Goal: Information Seeking & Learning: Compare options

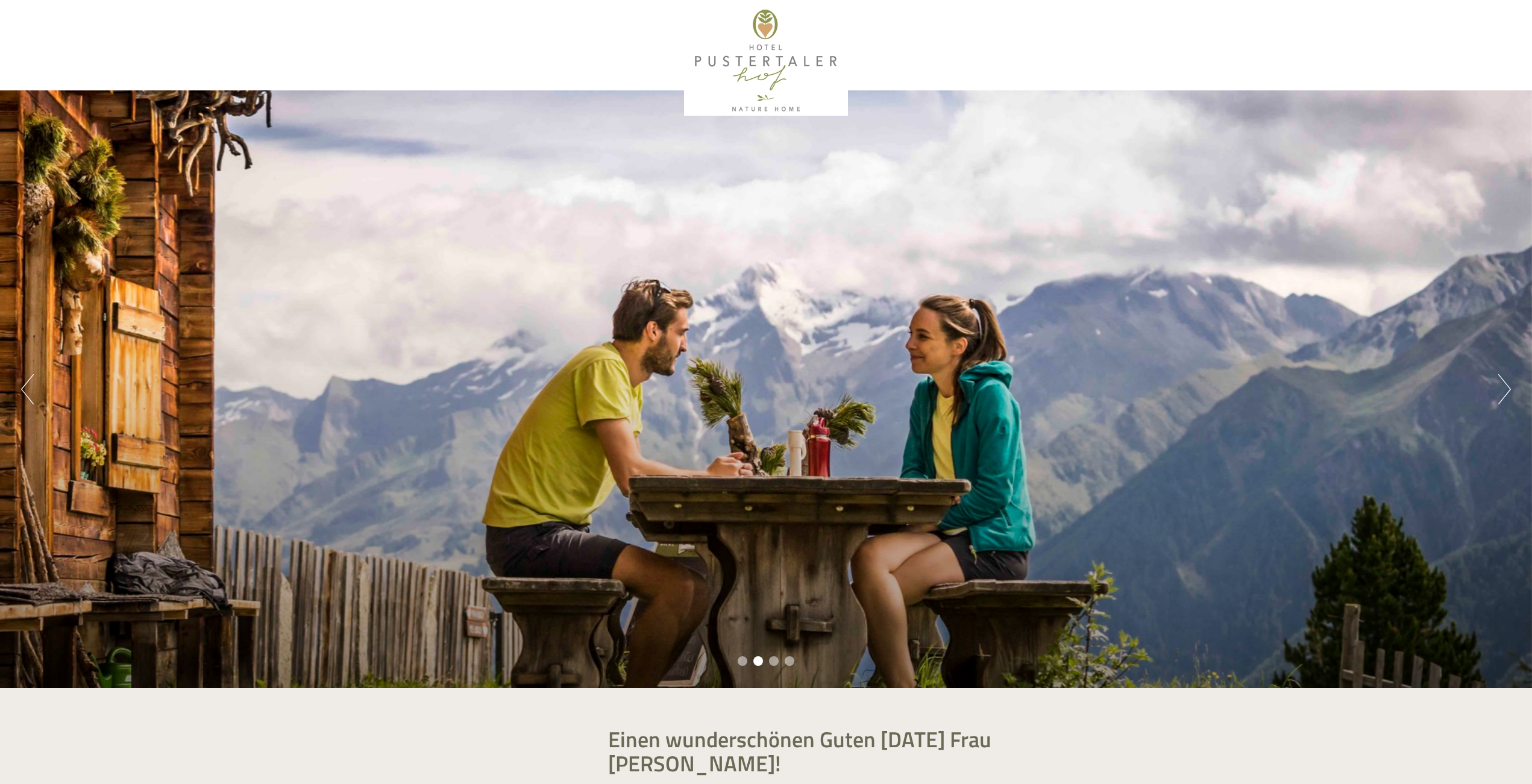
click at [770, 663] on li "3" at bounding box center [773, 661] width 9 height 9
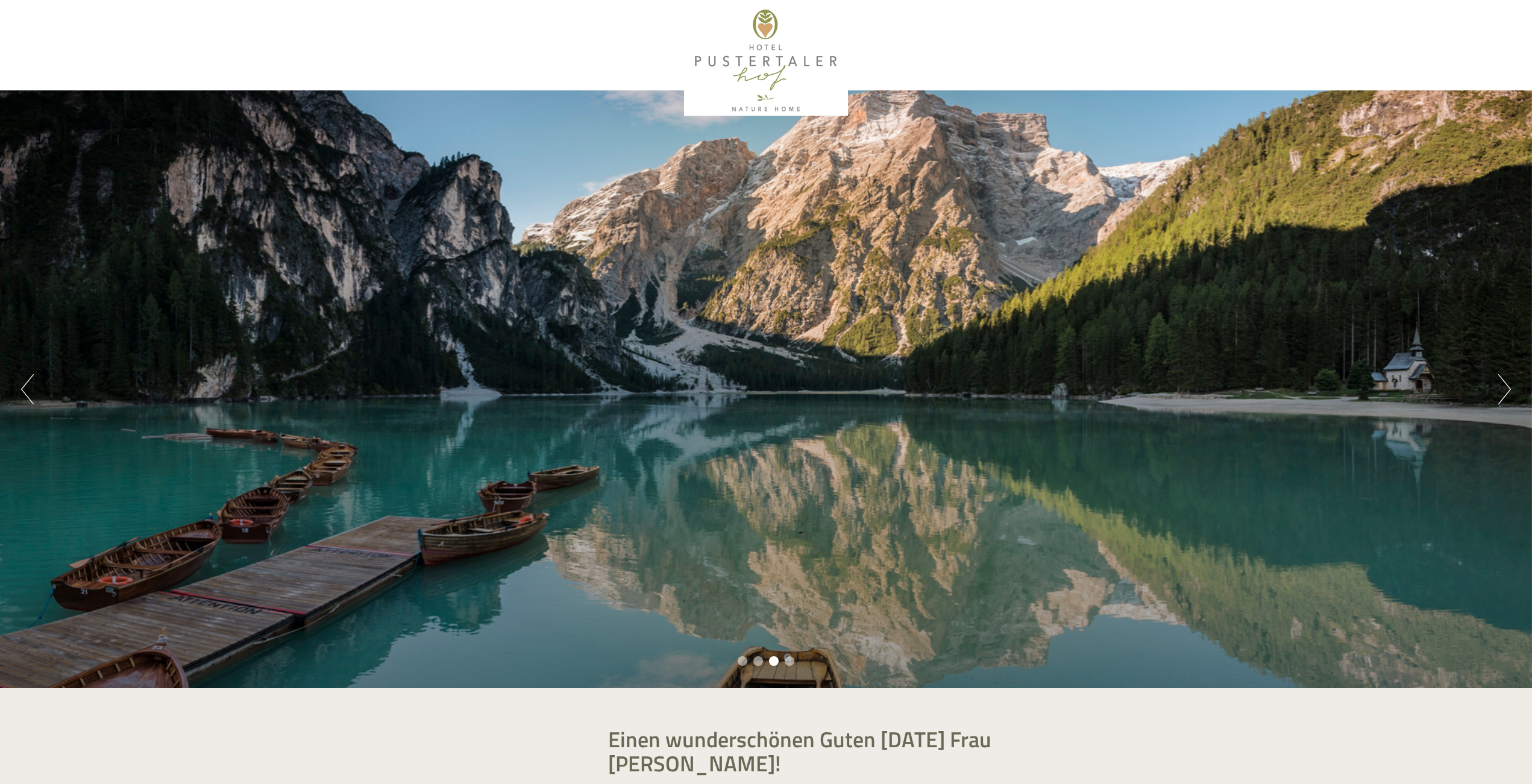
click at [790, 660] on li "4" at bounding box center [790, 661] width 9 height 9
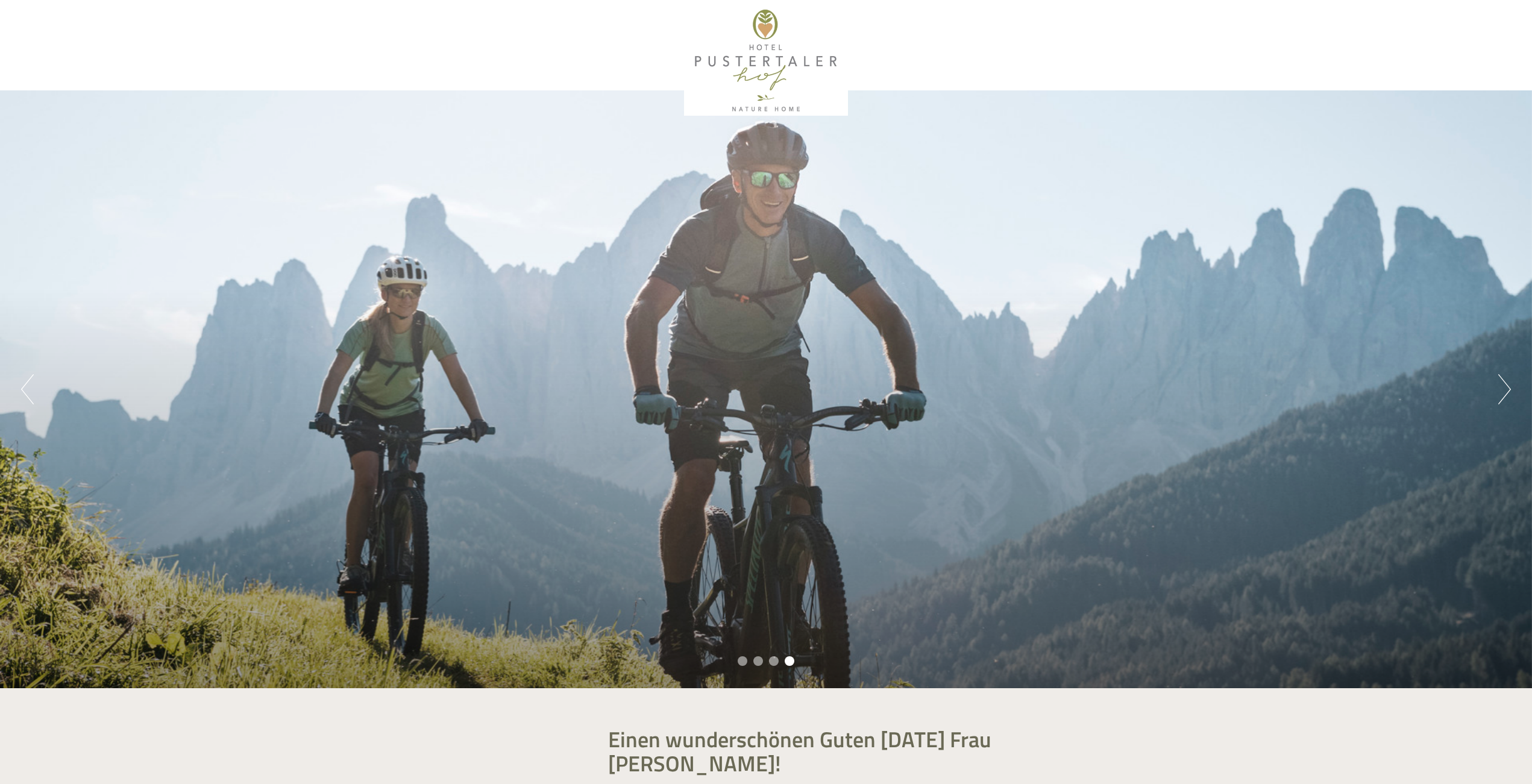
click at [1499, 390] on button "Next" at bounding box center [1504, 389] width 13 height 30
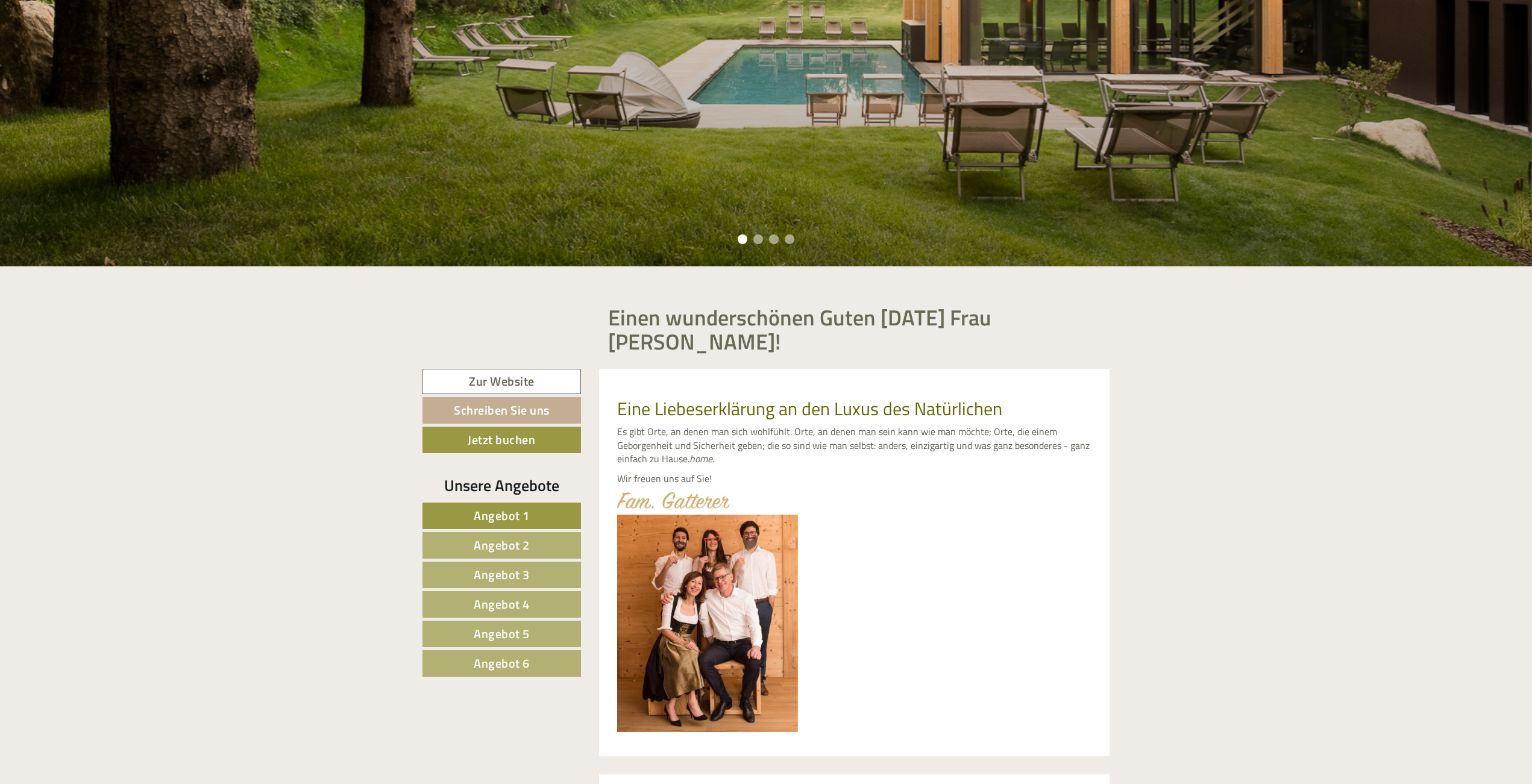
scroll to position [663, 0]
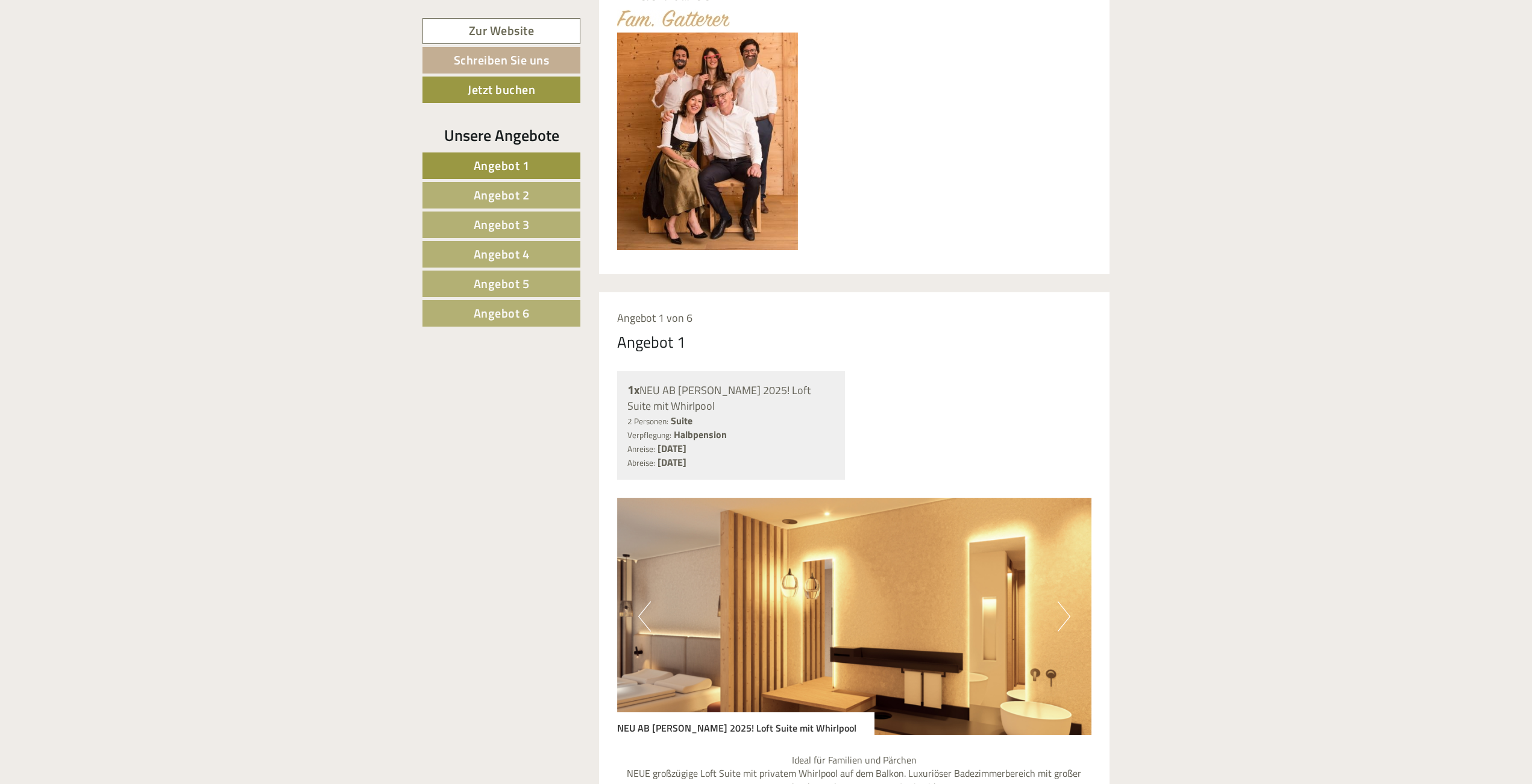
click at [492, 315] on span "Angebot 6" at bounding box center [501, 313] width 56 height 19
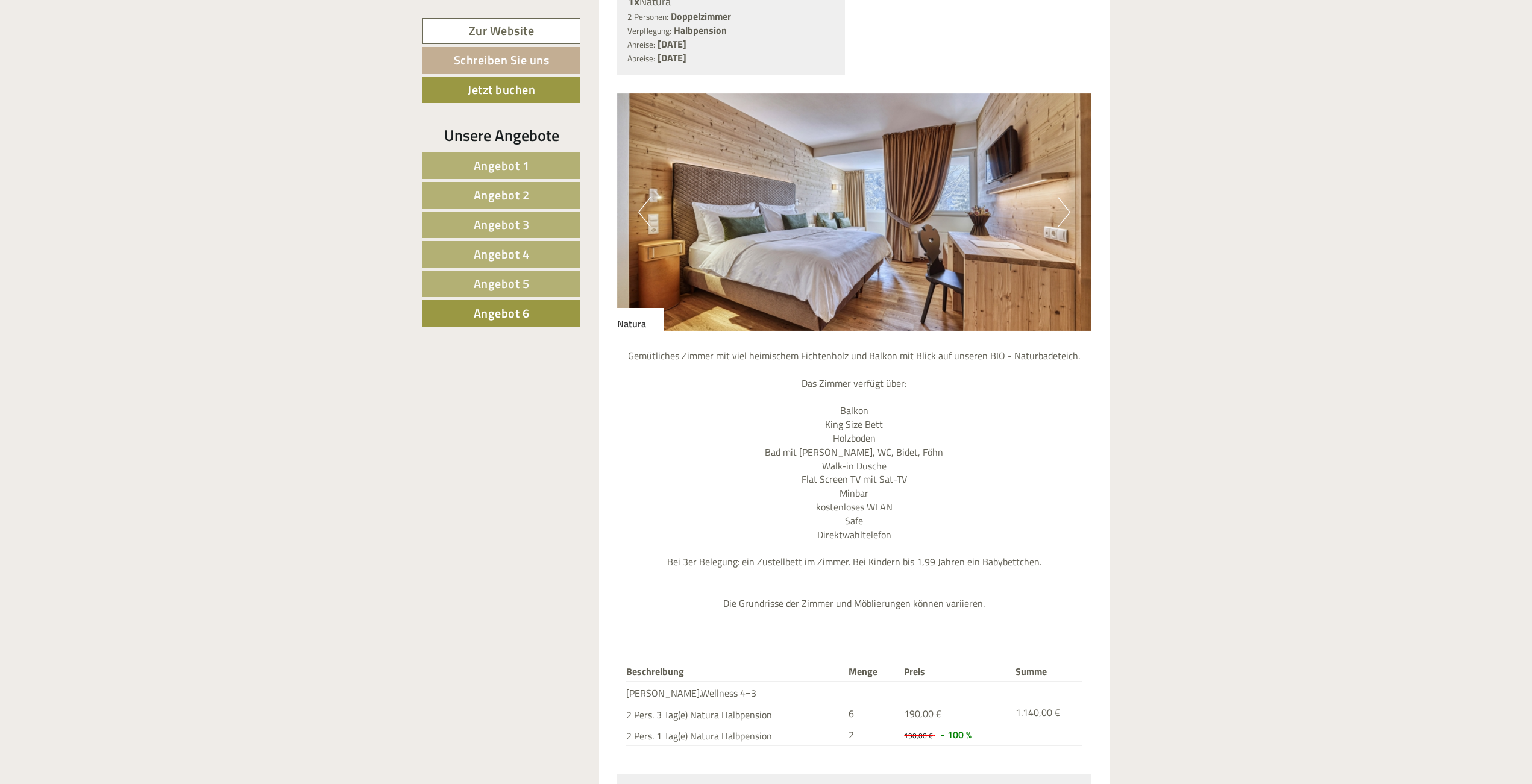
scroll to position [1232, 0]
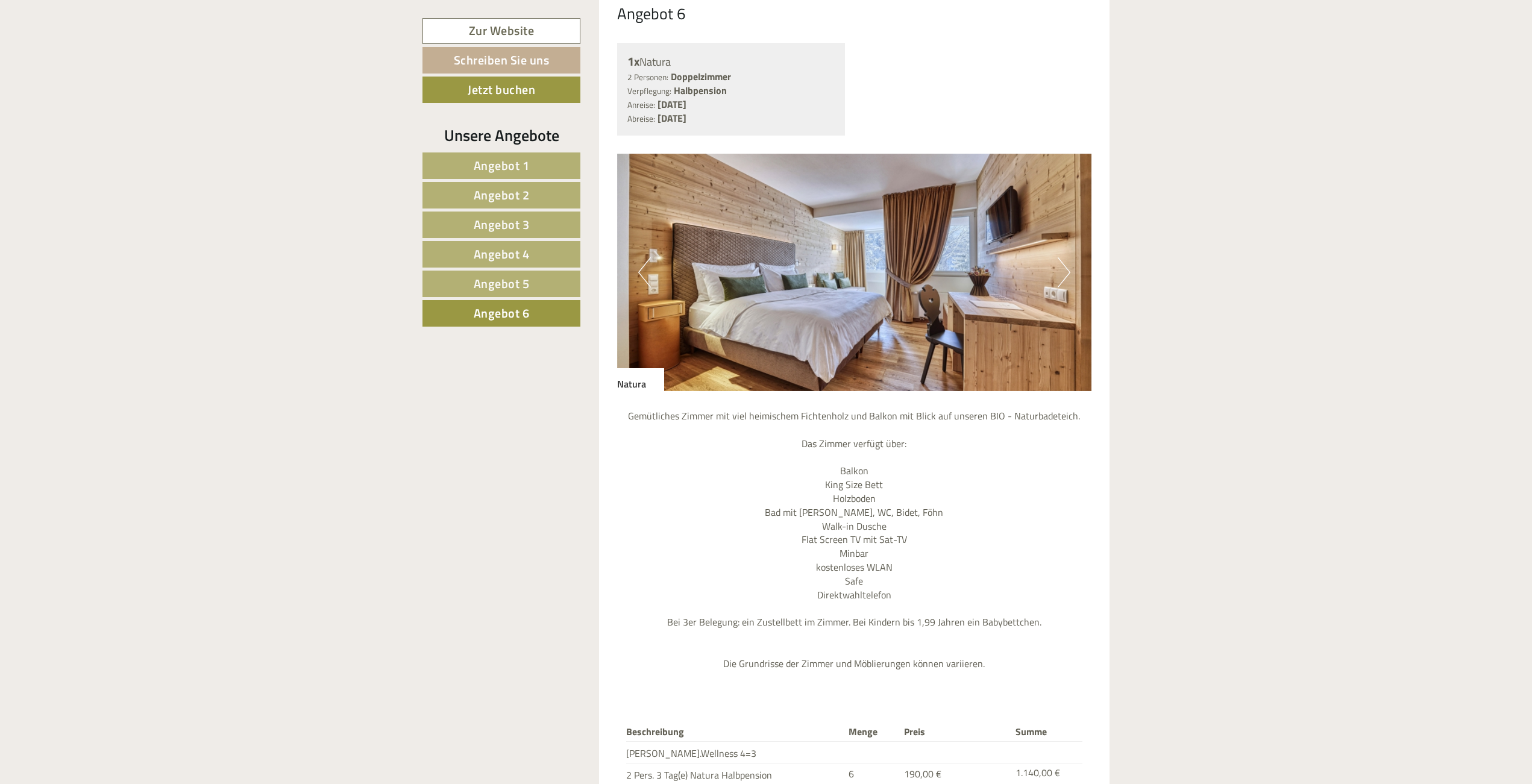
click at [525, 285] on span "Angebot 5" at bounding box center [501, 284] width 56 height 19
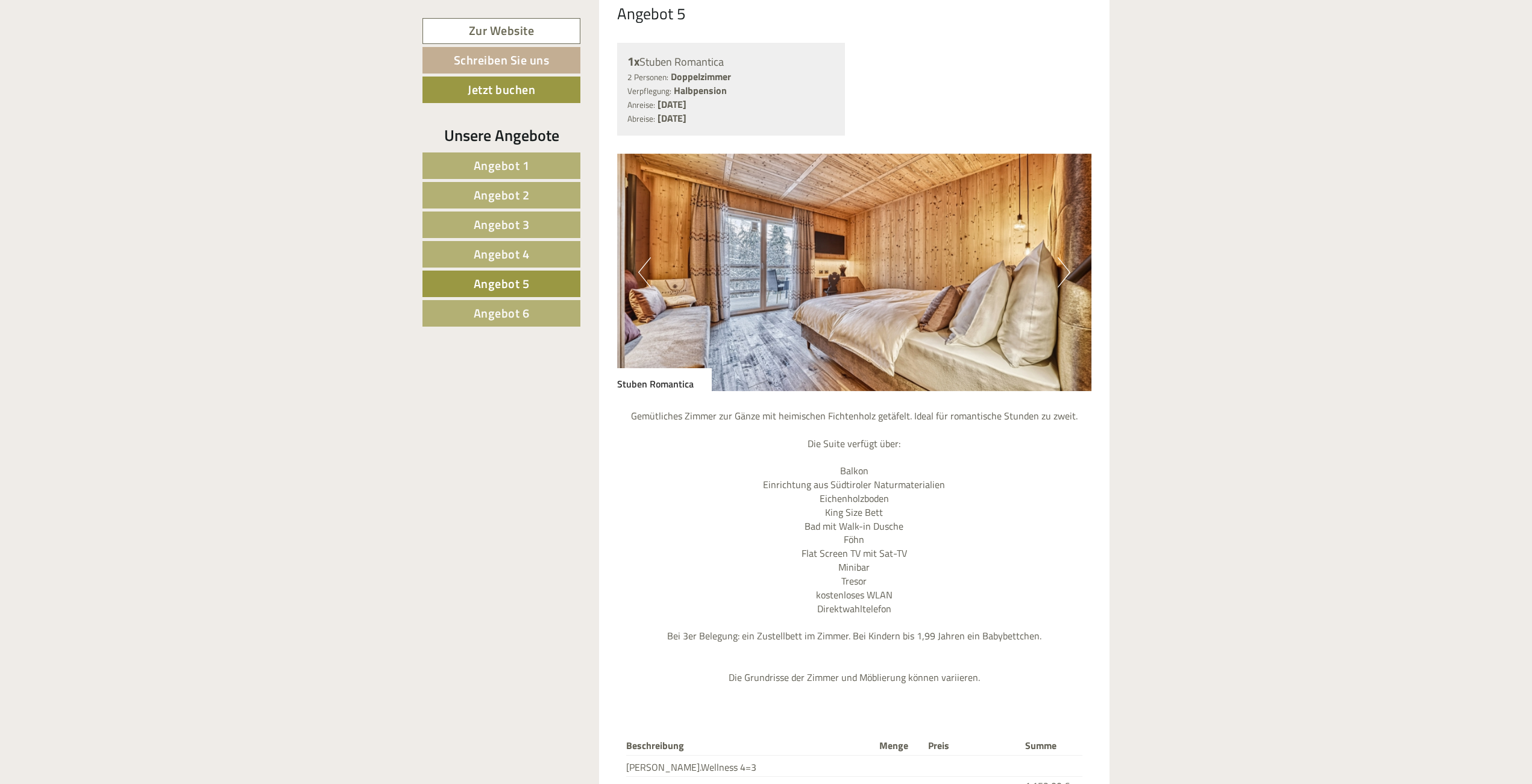
scroll to position [1172, 0]
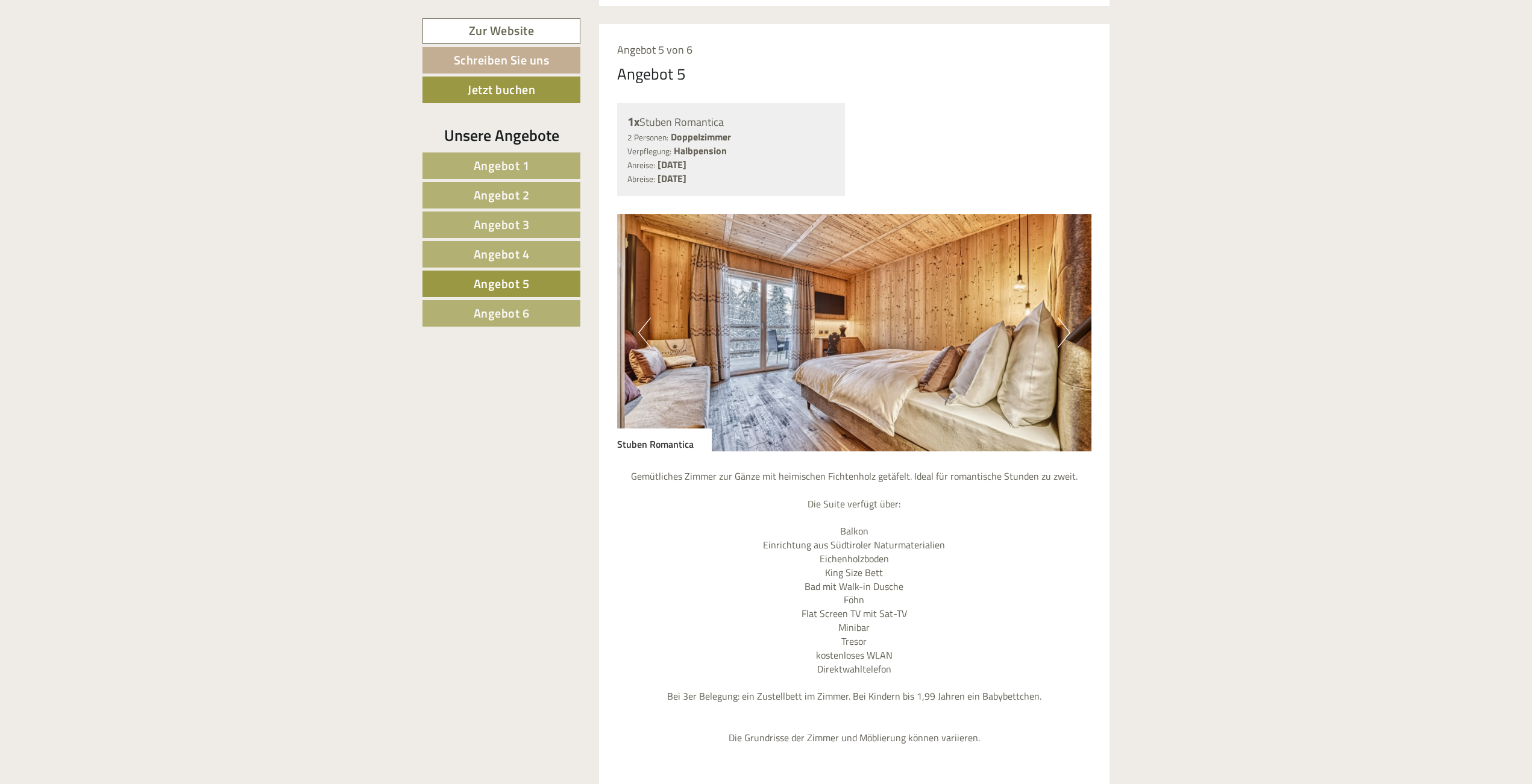
click at [528, 256] on span "Angebot 4" at bounding box center [501, 254] width 56 height 19
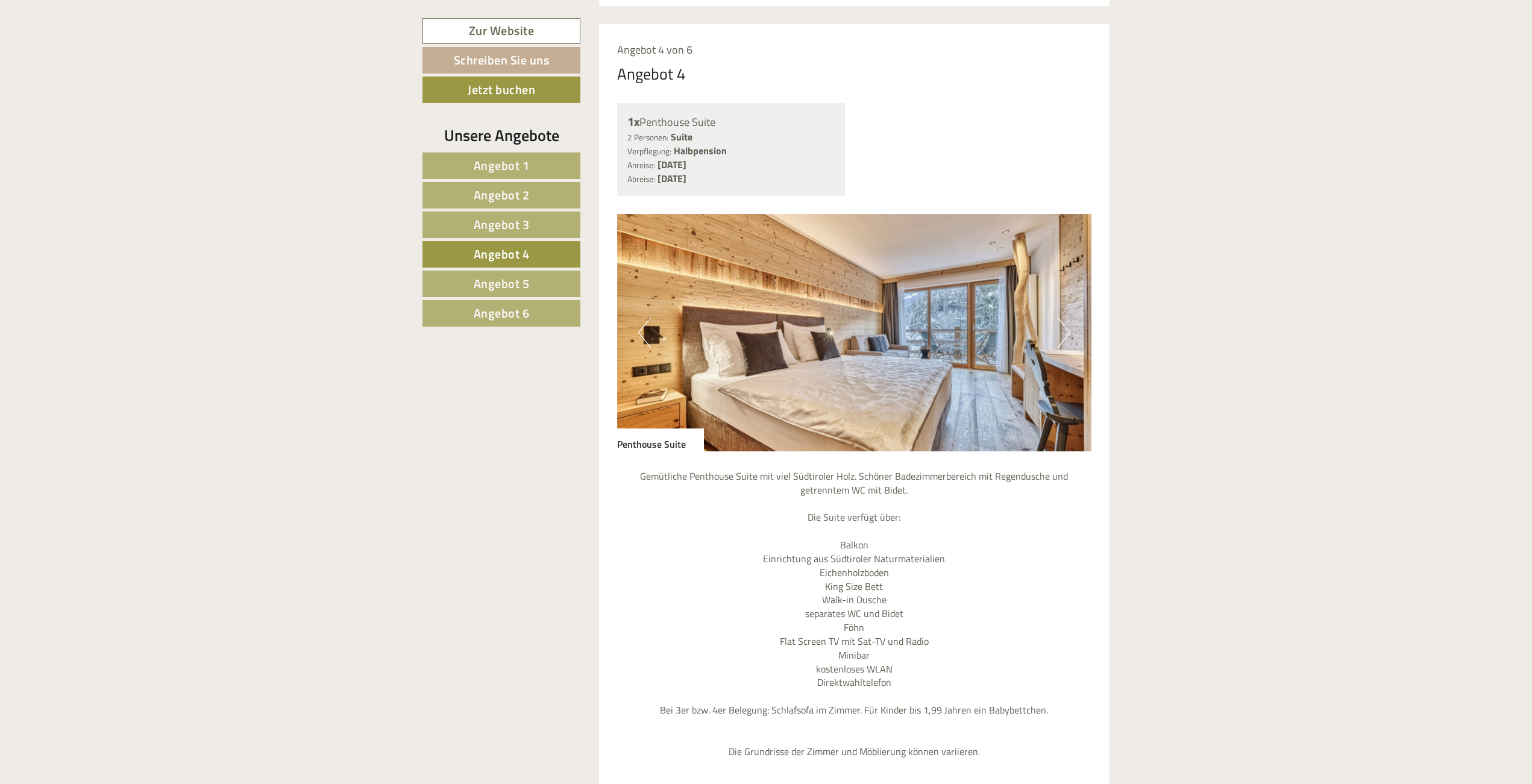
click at [523, 228] on span "Angebot 3" at bounding box center [501, 225] width 56 height 19
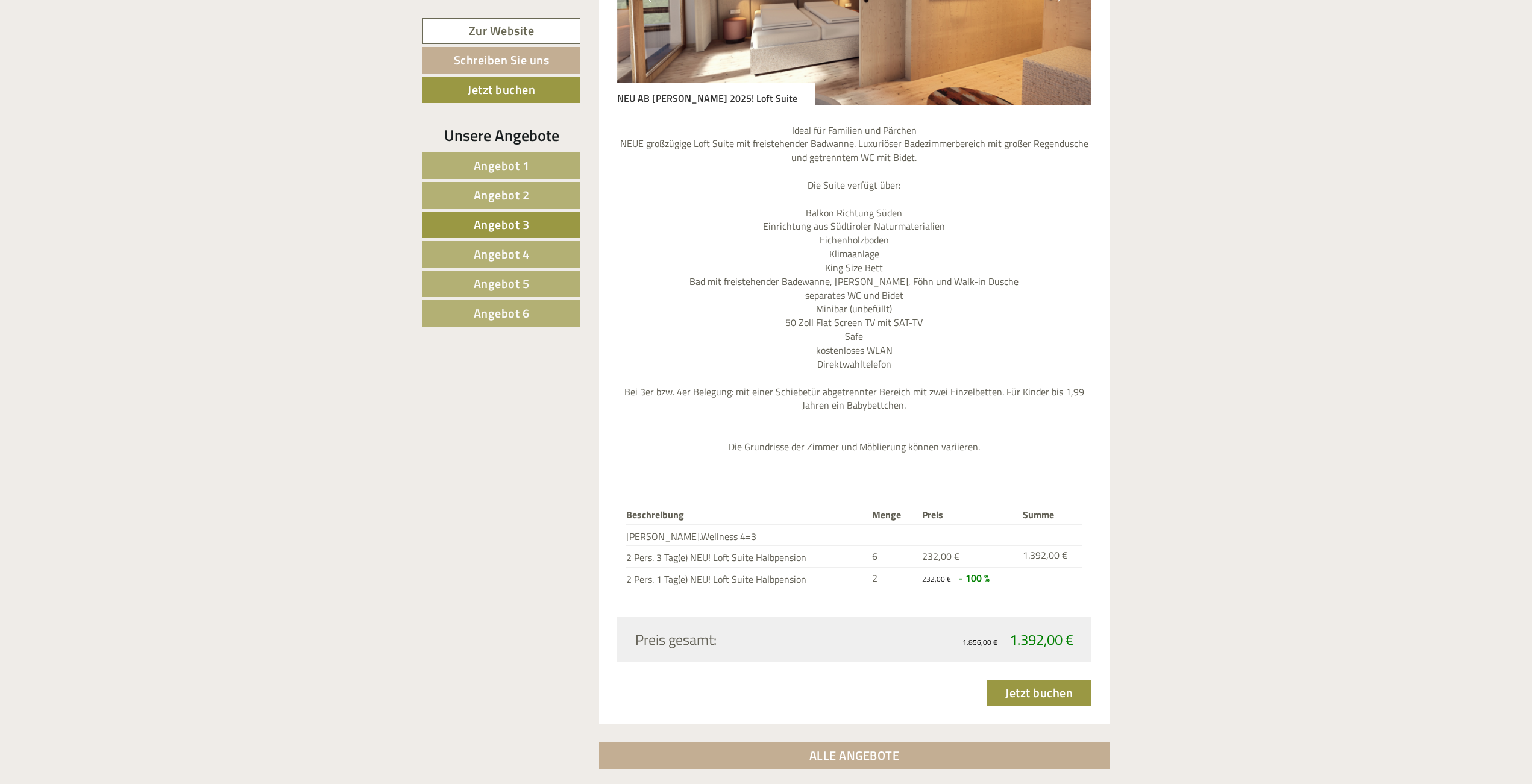
scroll to position [1353, 0]
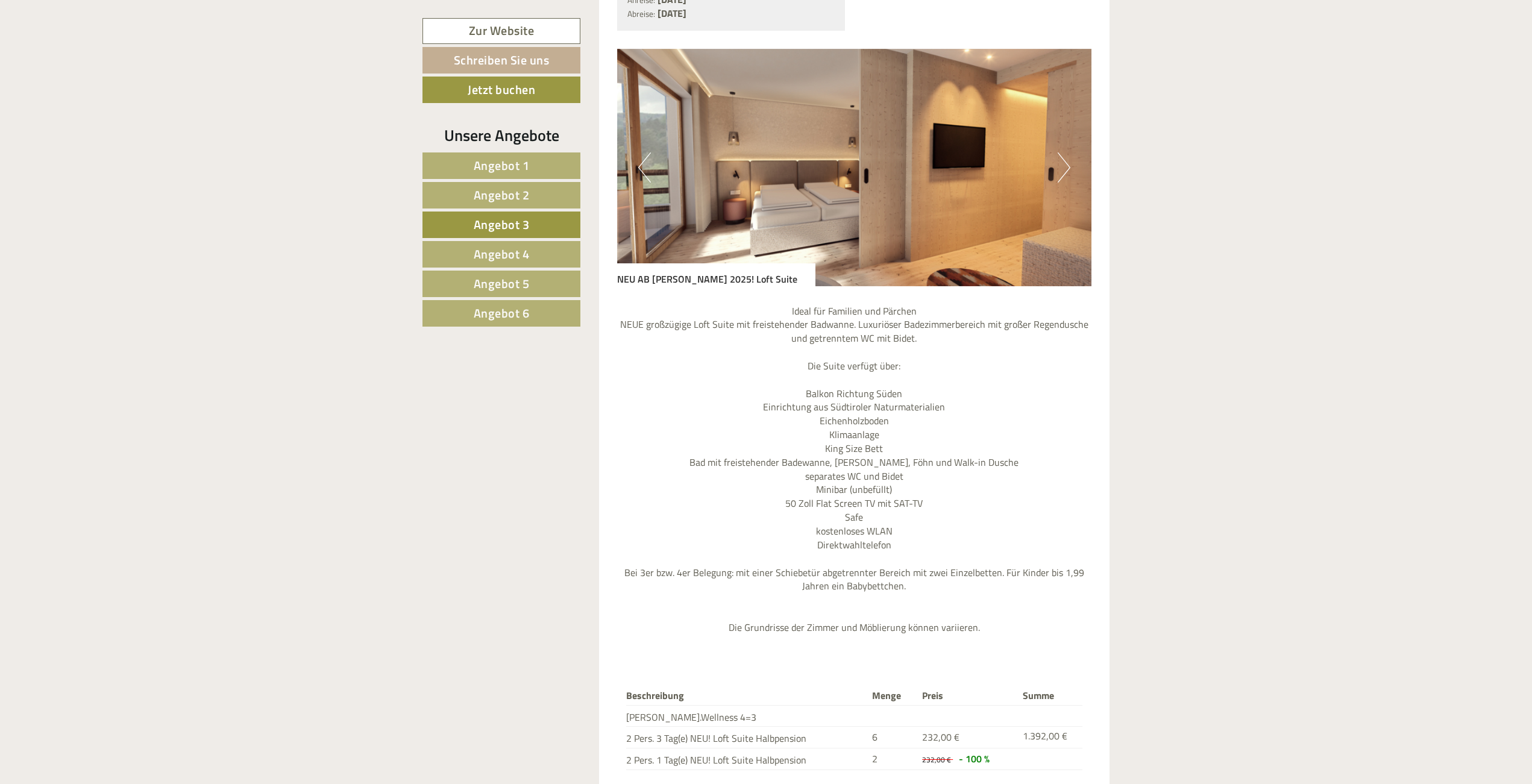
click at [1071, 126] on img at bounding box center [855, 167] width 475 height 237
click at [1063, 153] on button "Next" at bounding box center [1064, 167] width 13 height 30
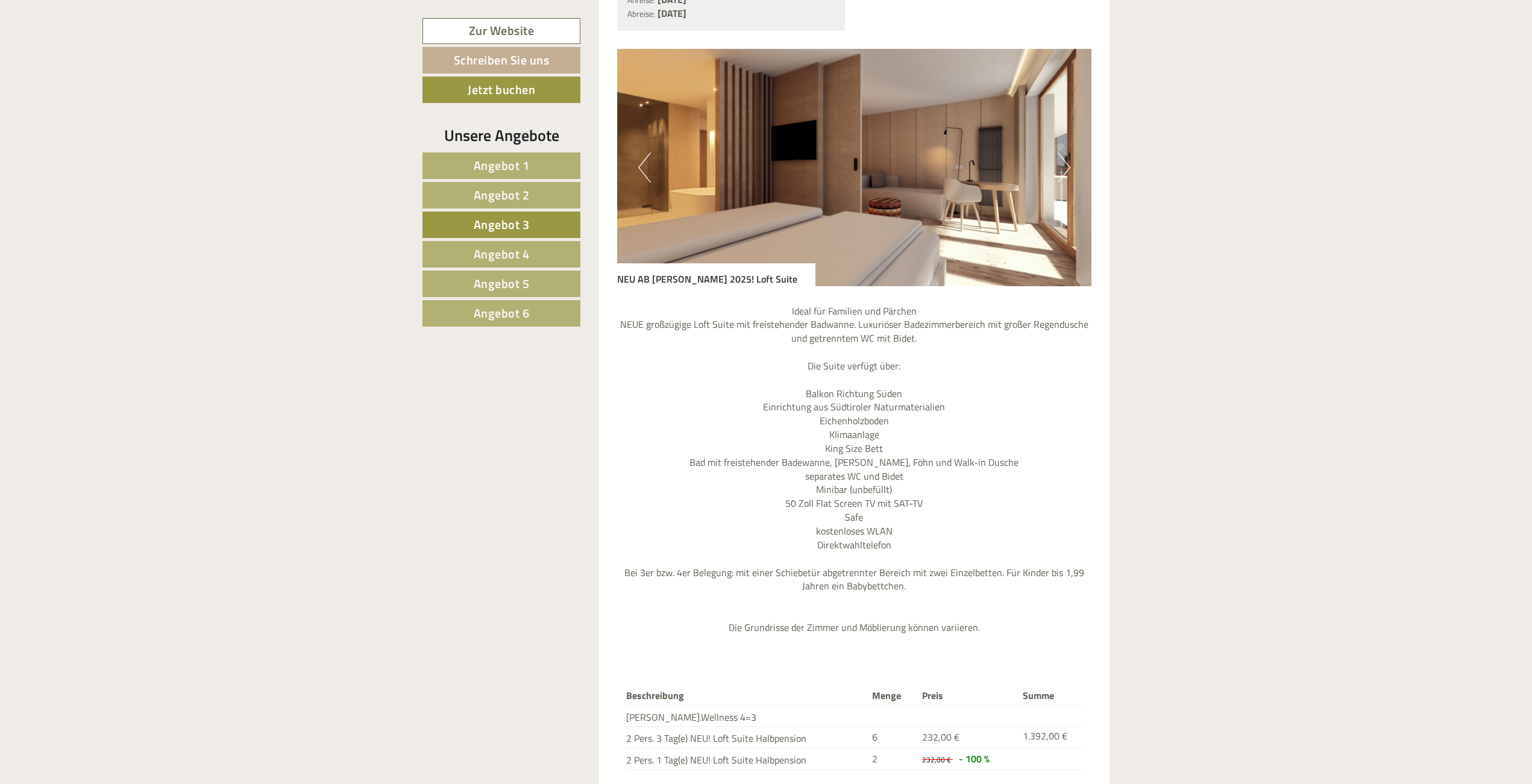
click at [1067, 153] on button "Next" at bounding box center [1064, 167] width 13 height 30
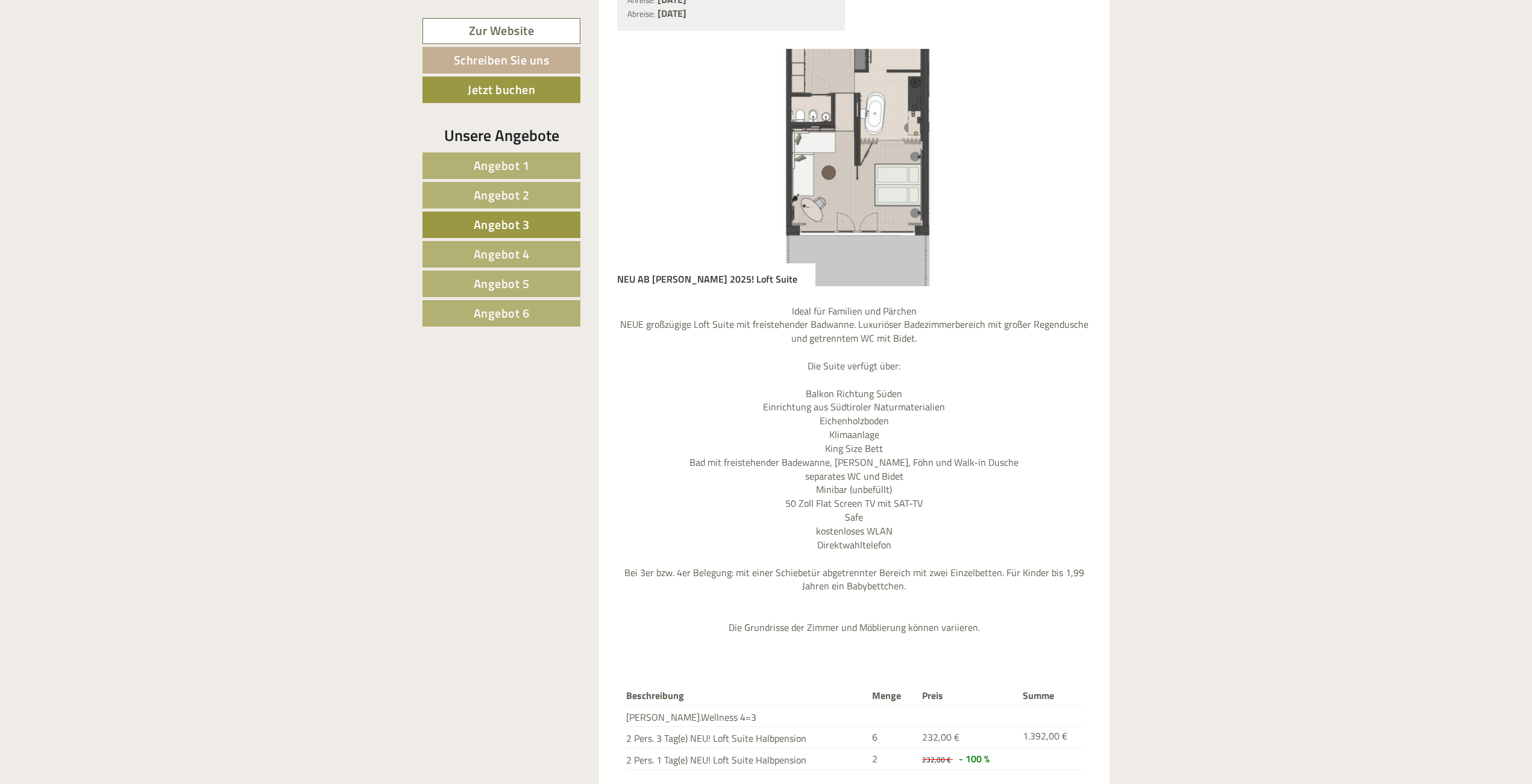
click at [525, 225] on span "Angebot 3" at bounding box center [501, 225] width 56 height 19
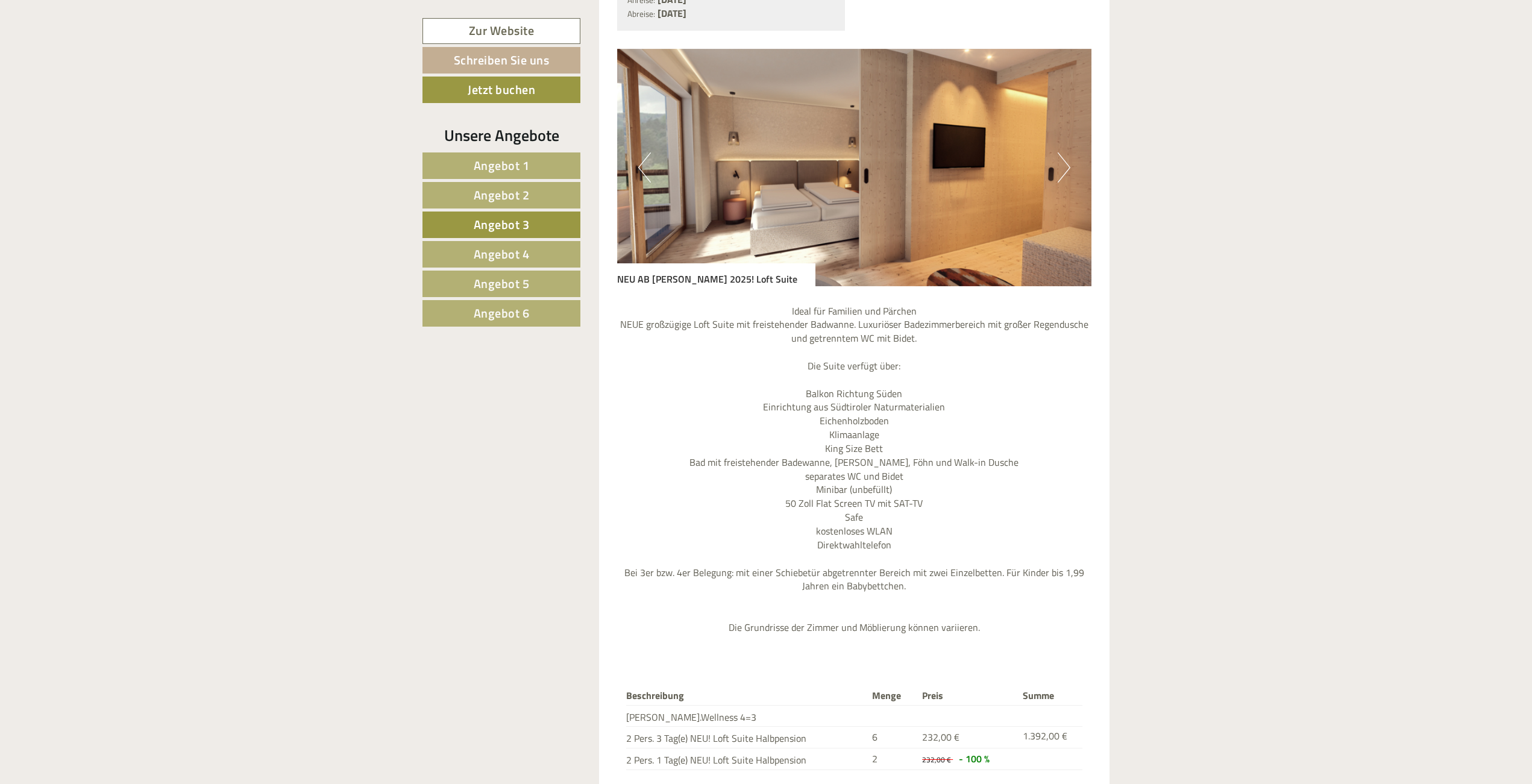
scroll to position [1413, 0]
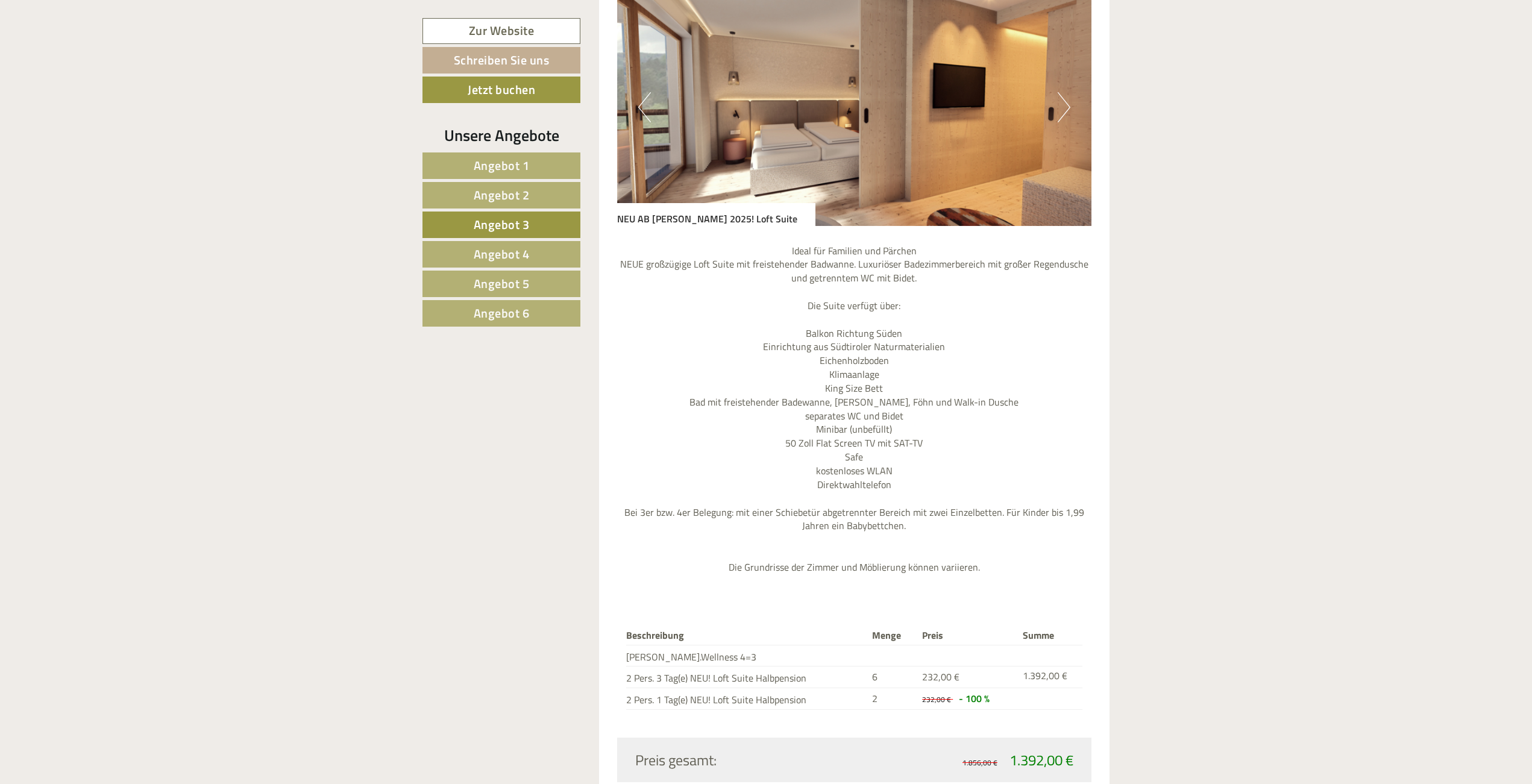
click at [505, 256] on span "Angebot 4" at bounding box center [501, 254] width 56 height 19
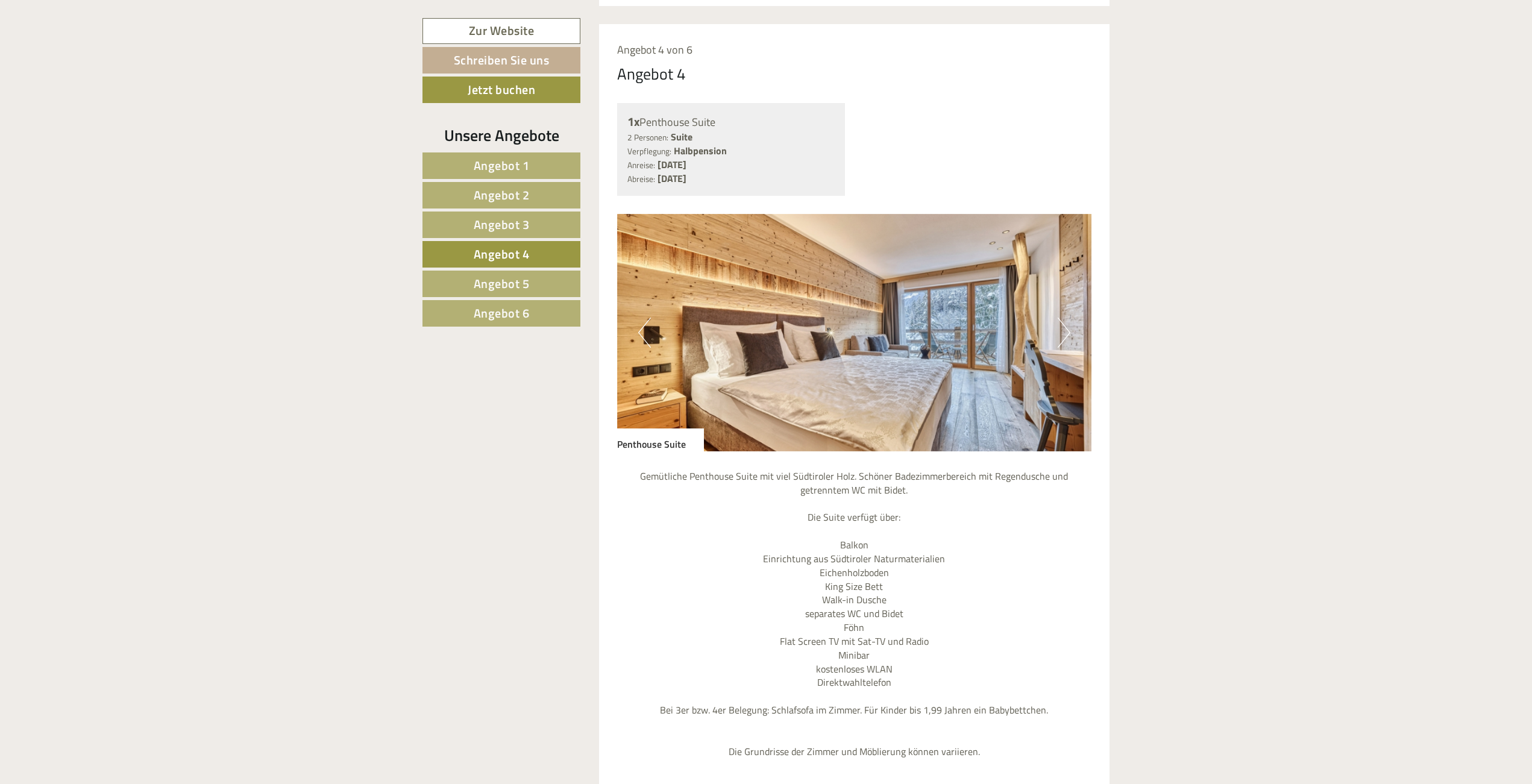
click at [1061, 317] on button "Next" at bounding box center [1064, 332] width 13 height 30
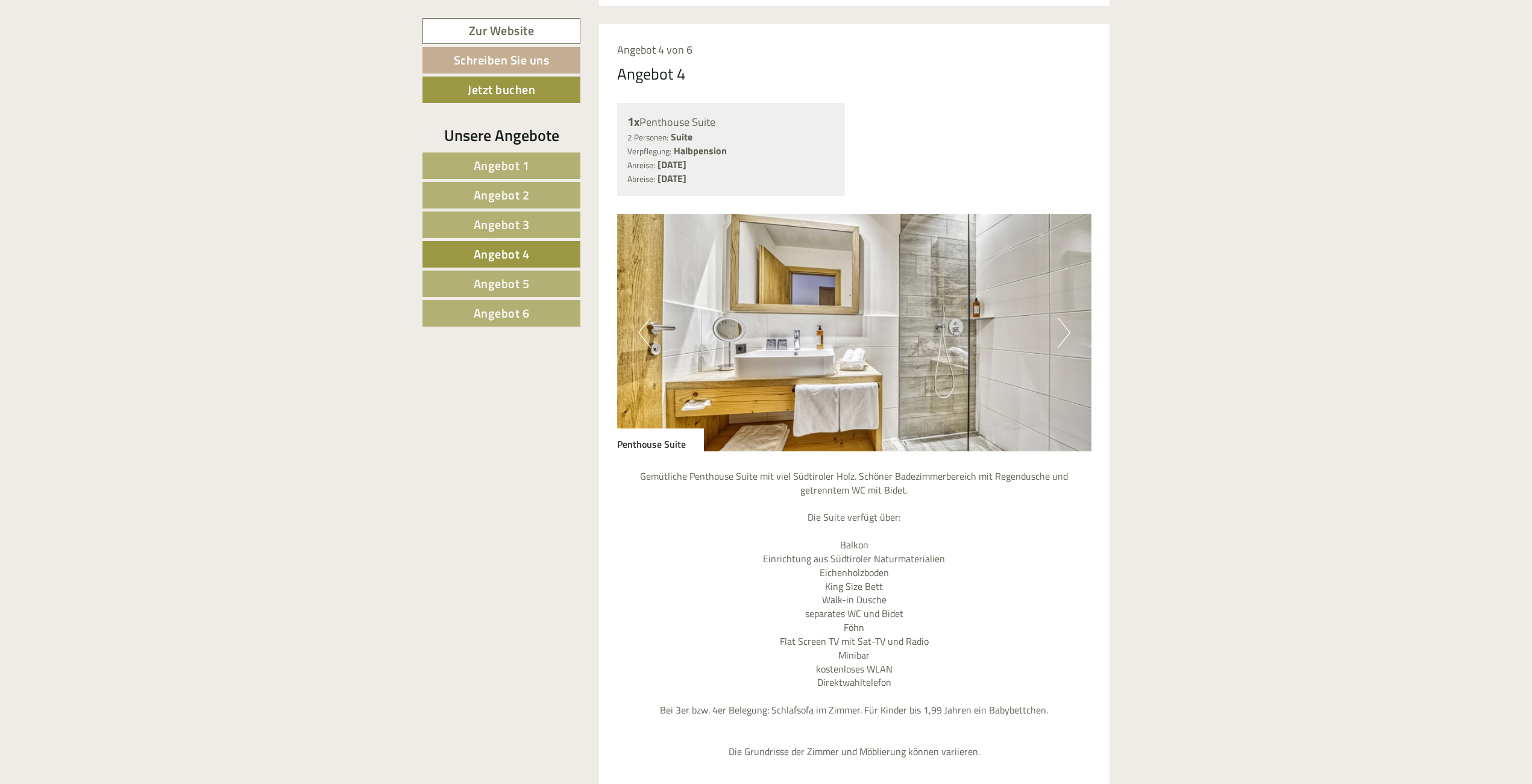
click at [1061, 317] on button "Next" at bounding box center [1064, 332] width 13 height 30
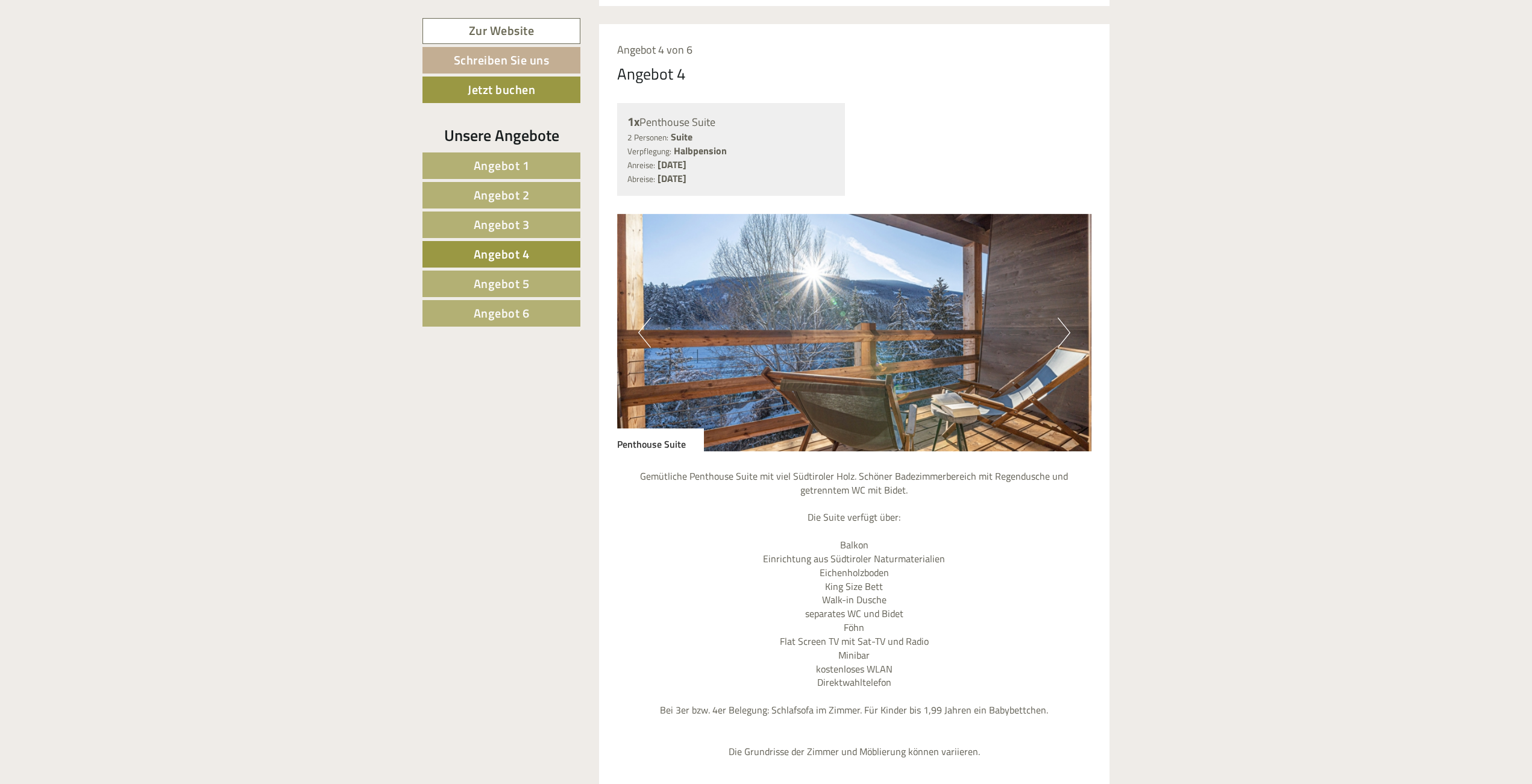
click at [1061, 317] on button "Next" at bounding box center [1064, 332] width 13 height 30
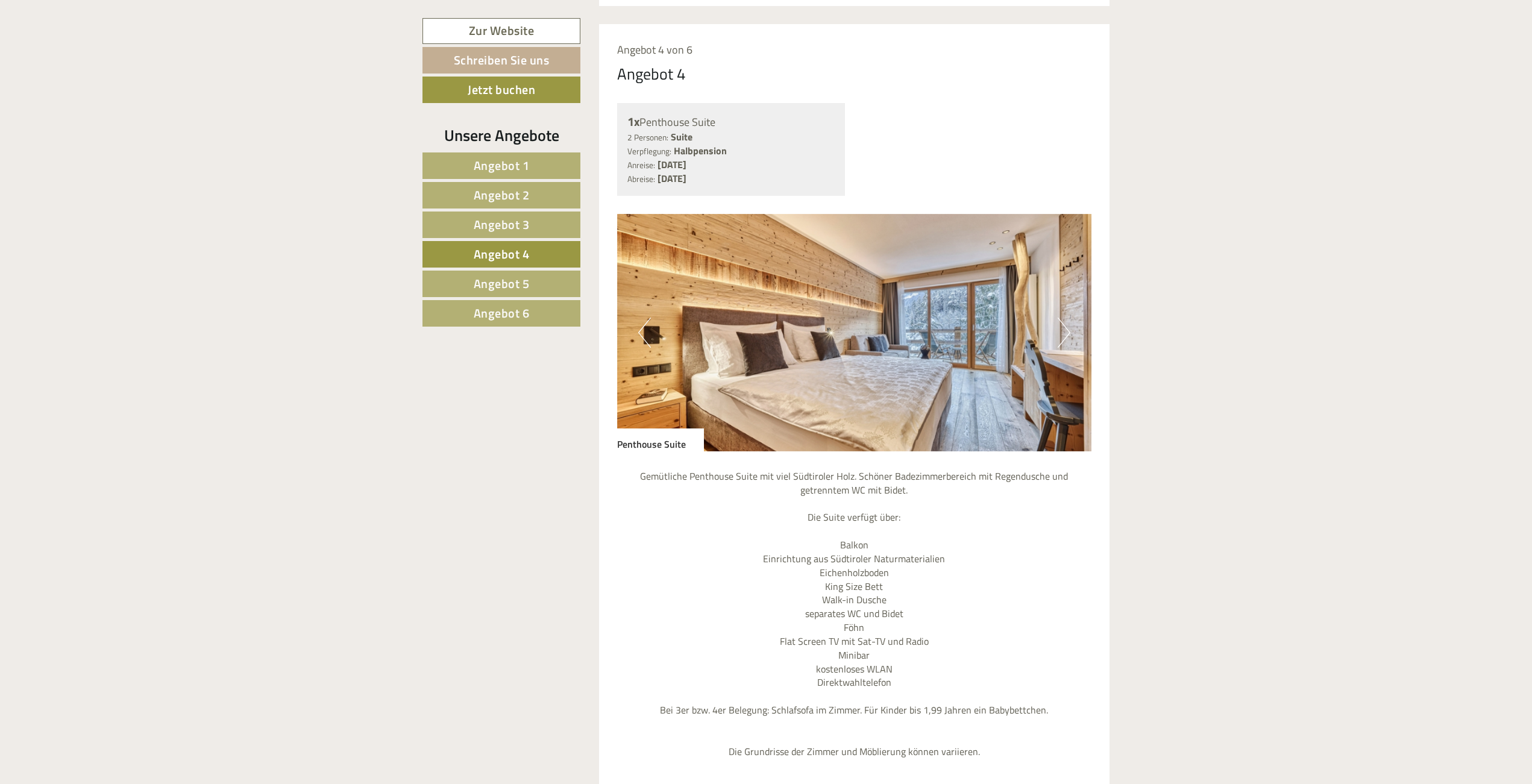
click at [1061, 317] on button "Next" at bounding box center [1064, 332] width 13 height 30
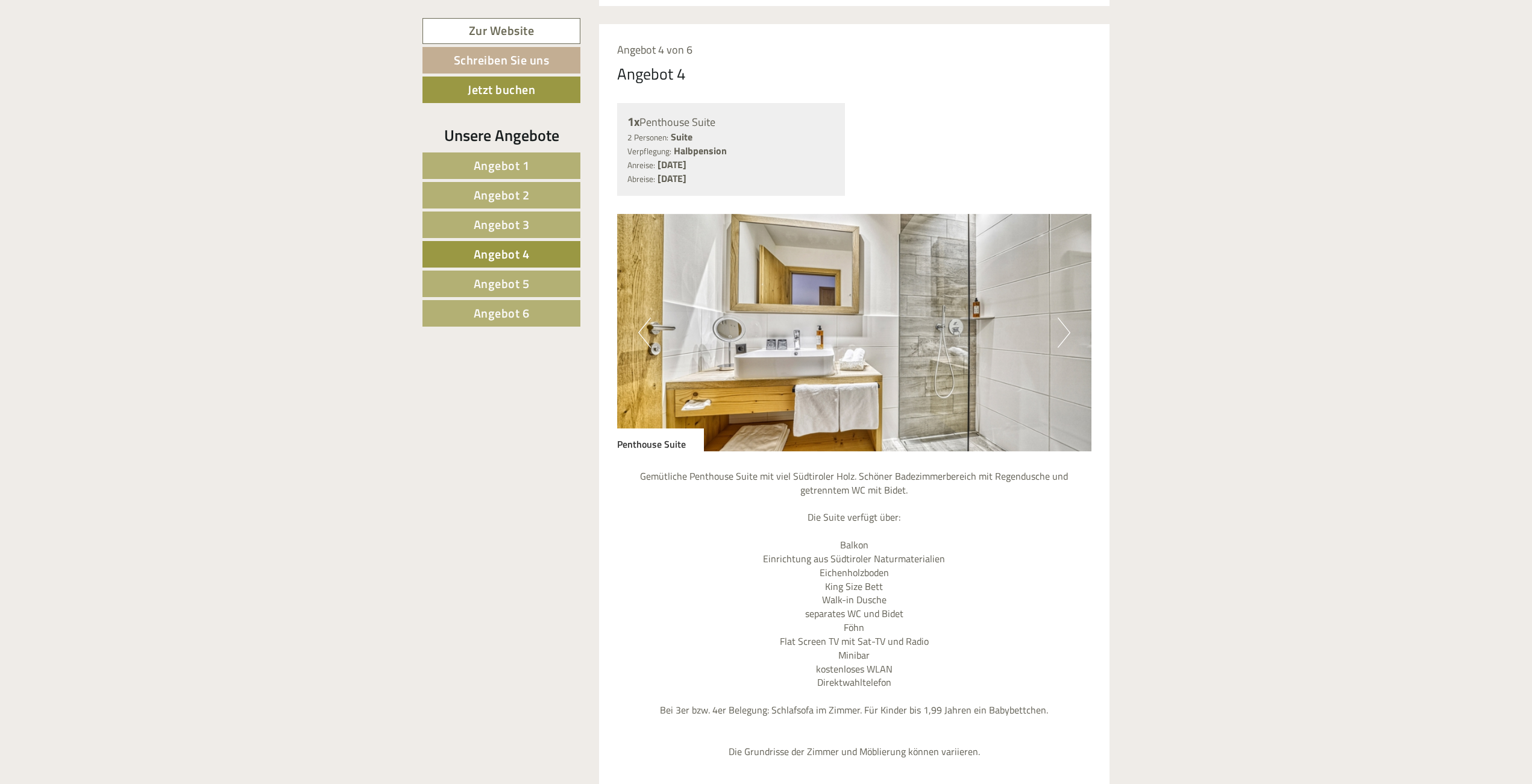
click at [486, 171] on span "Angebot 1" at bounding box center [501, 165] width 56 height 19
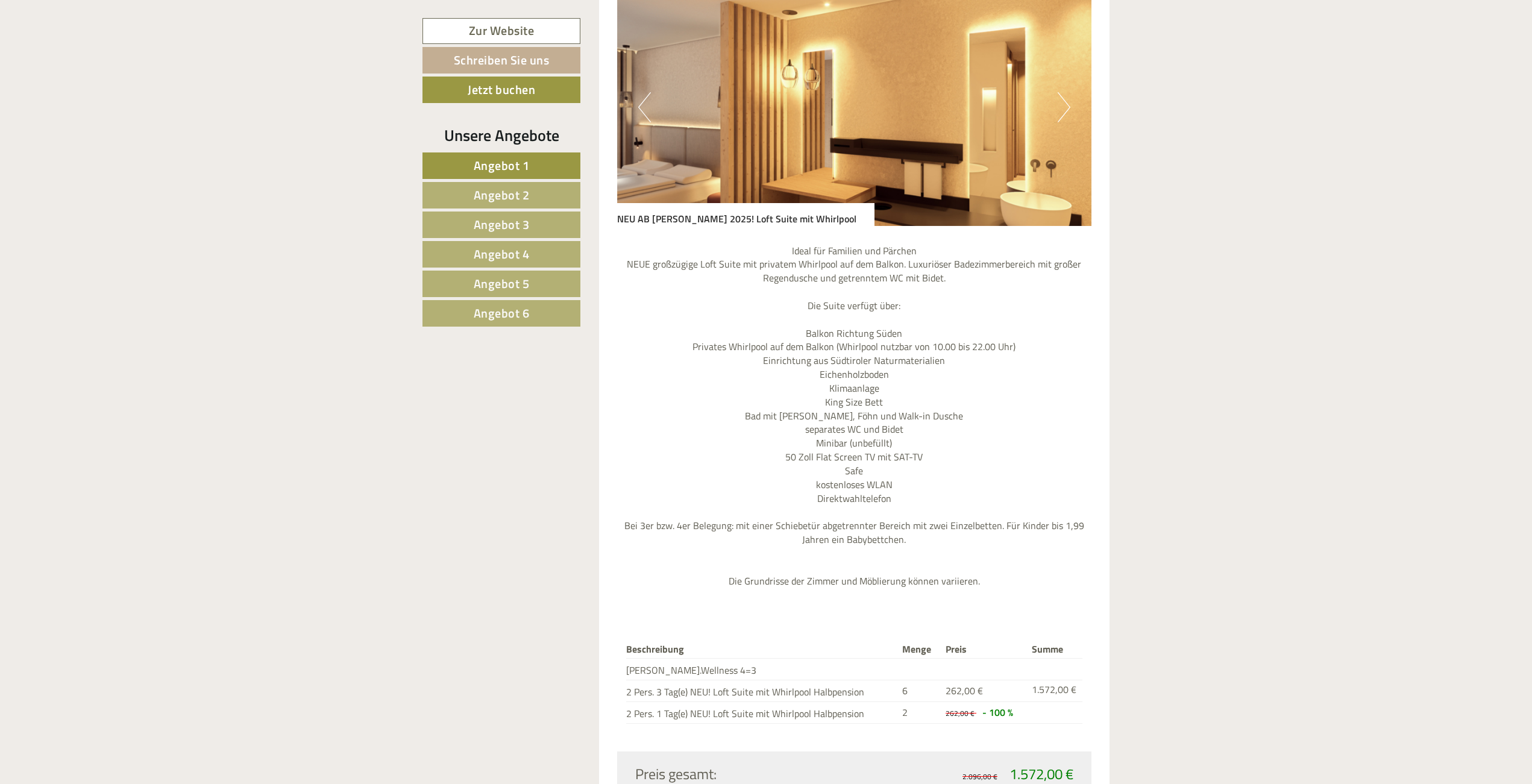
scroll to position [1232, 0]
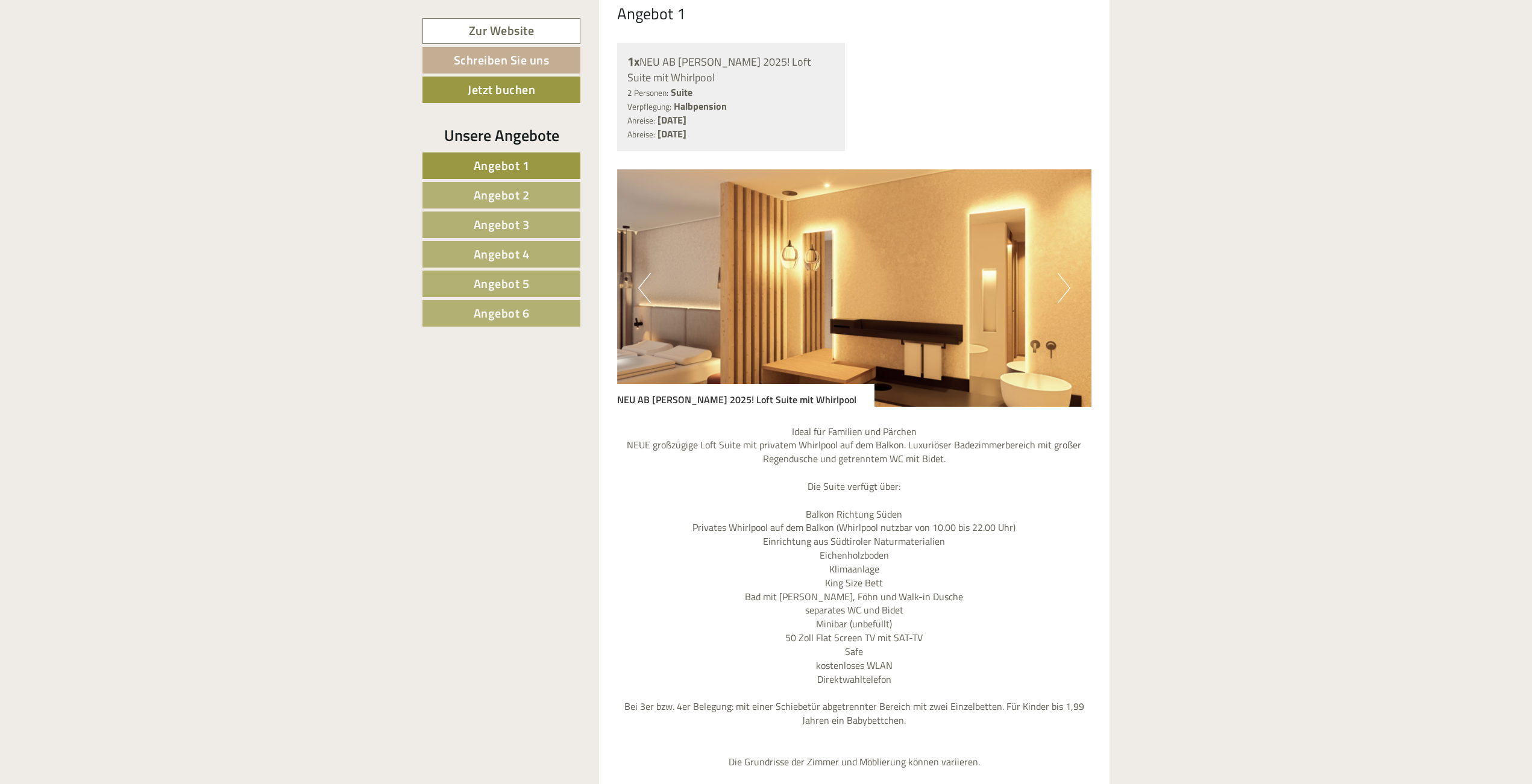
click at [1067, 273] on button "Next" at bounding box center [1064, 288] width 13 height 30
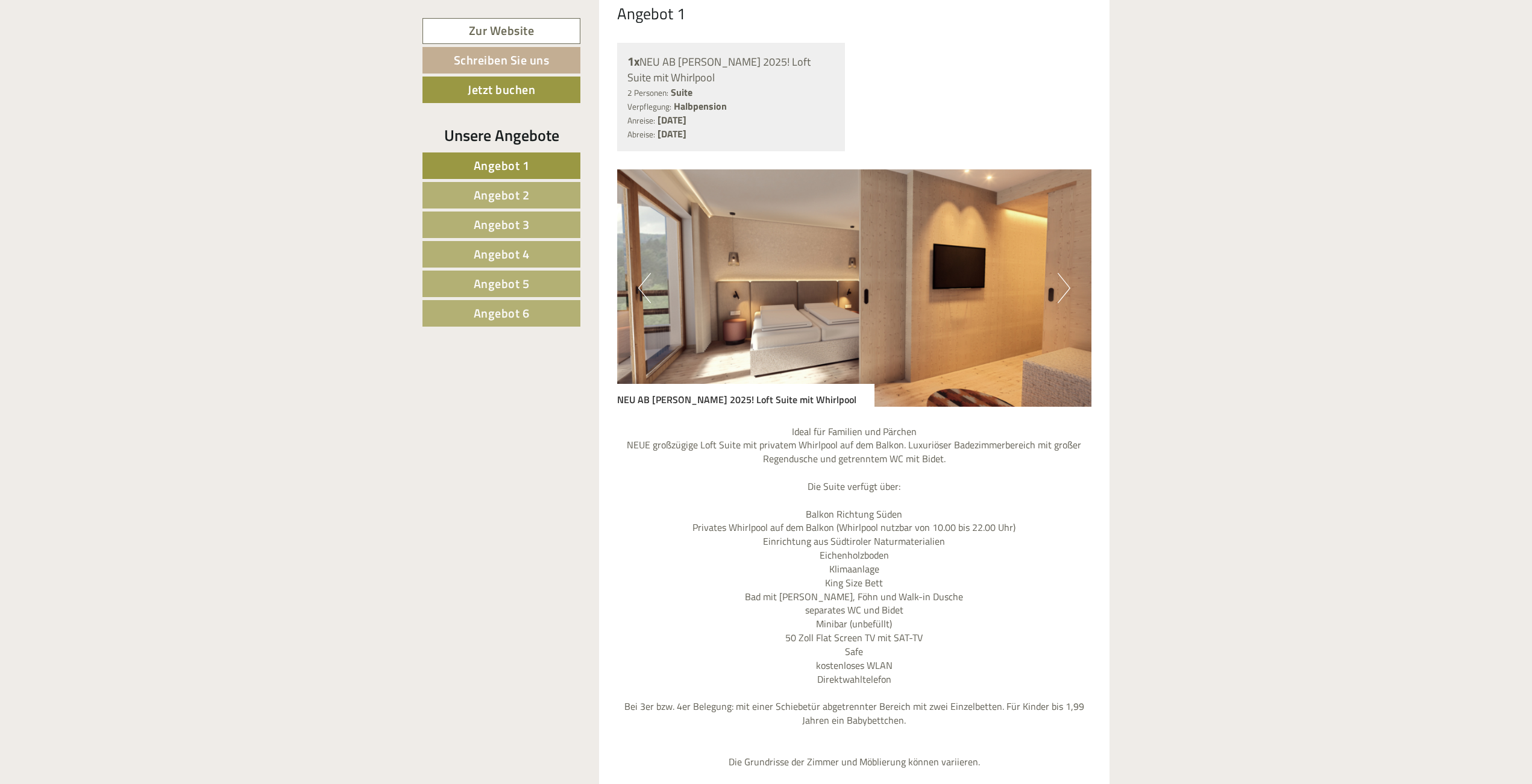
click at [1067, 273] on button "Next" at bounding box center [1064, 288] width 13 height 30
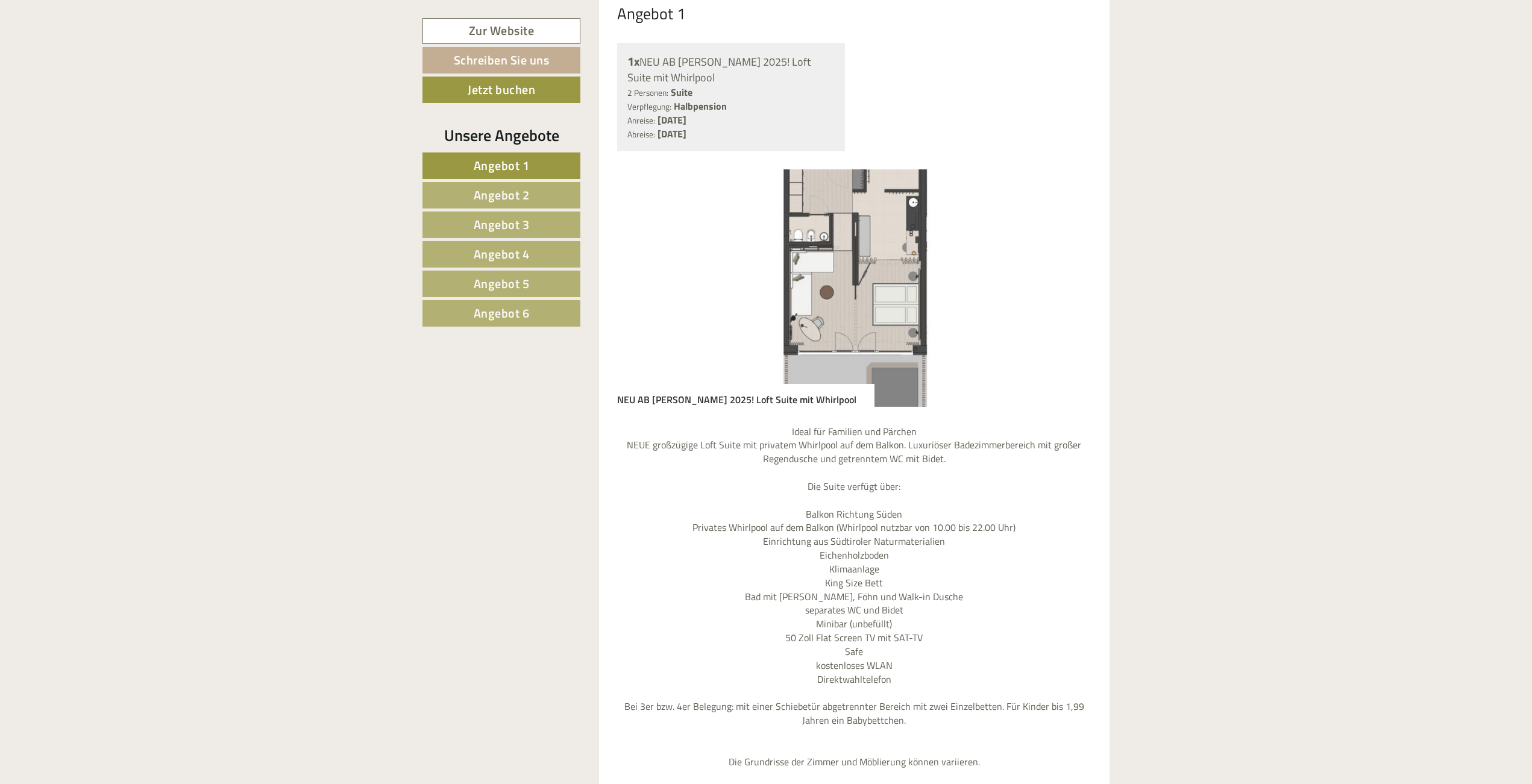
click at [512, 198] on span "Angebot 2" at bounding box center [501, 195] width 56 height 19
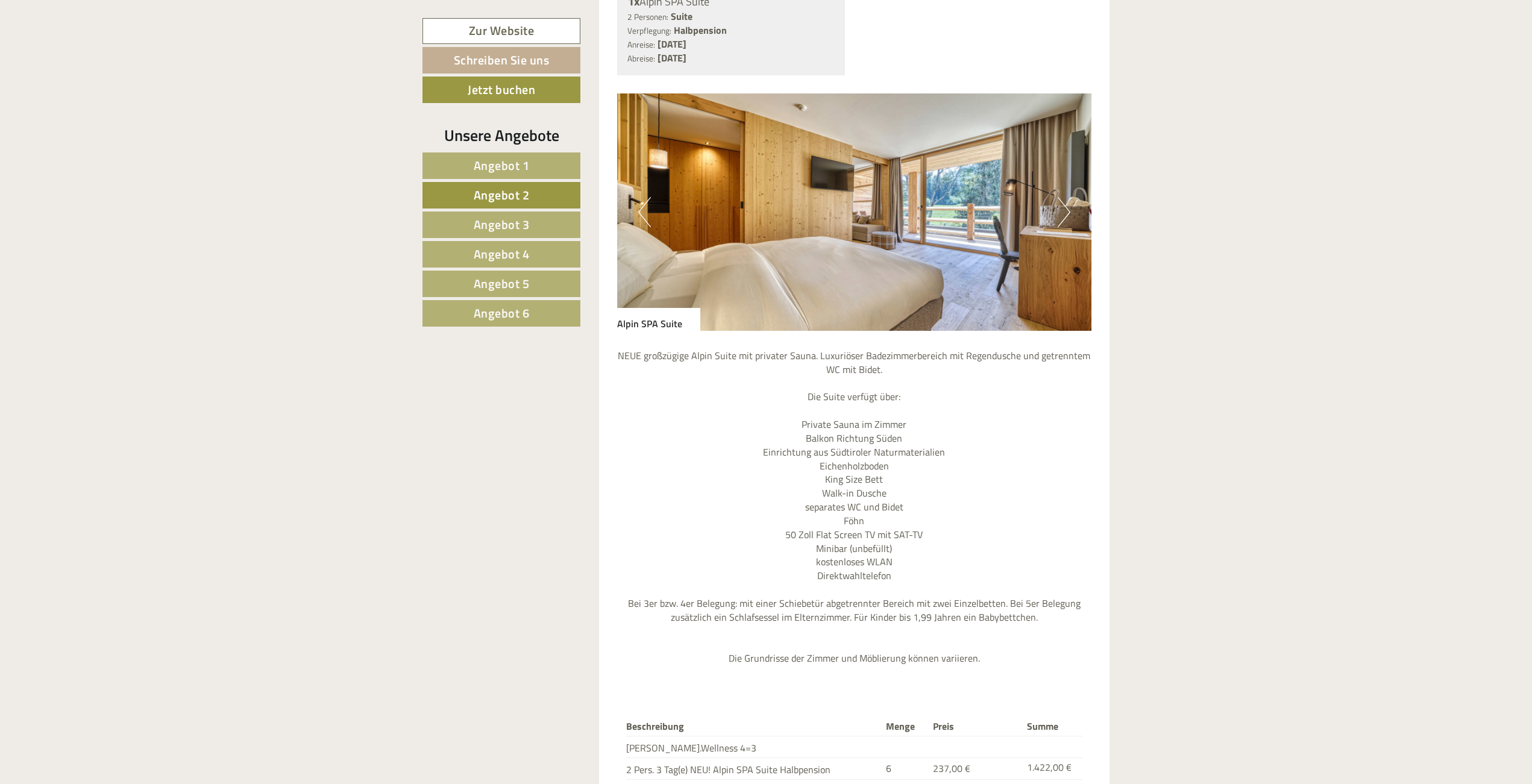
scroll to position [1353, 0]
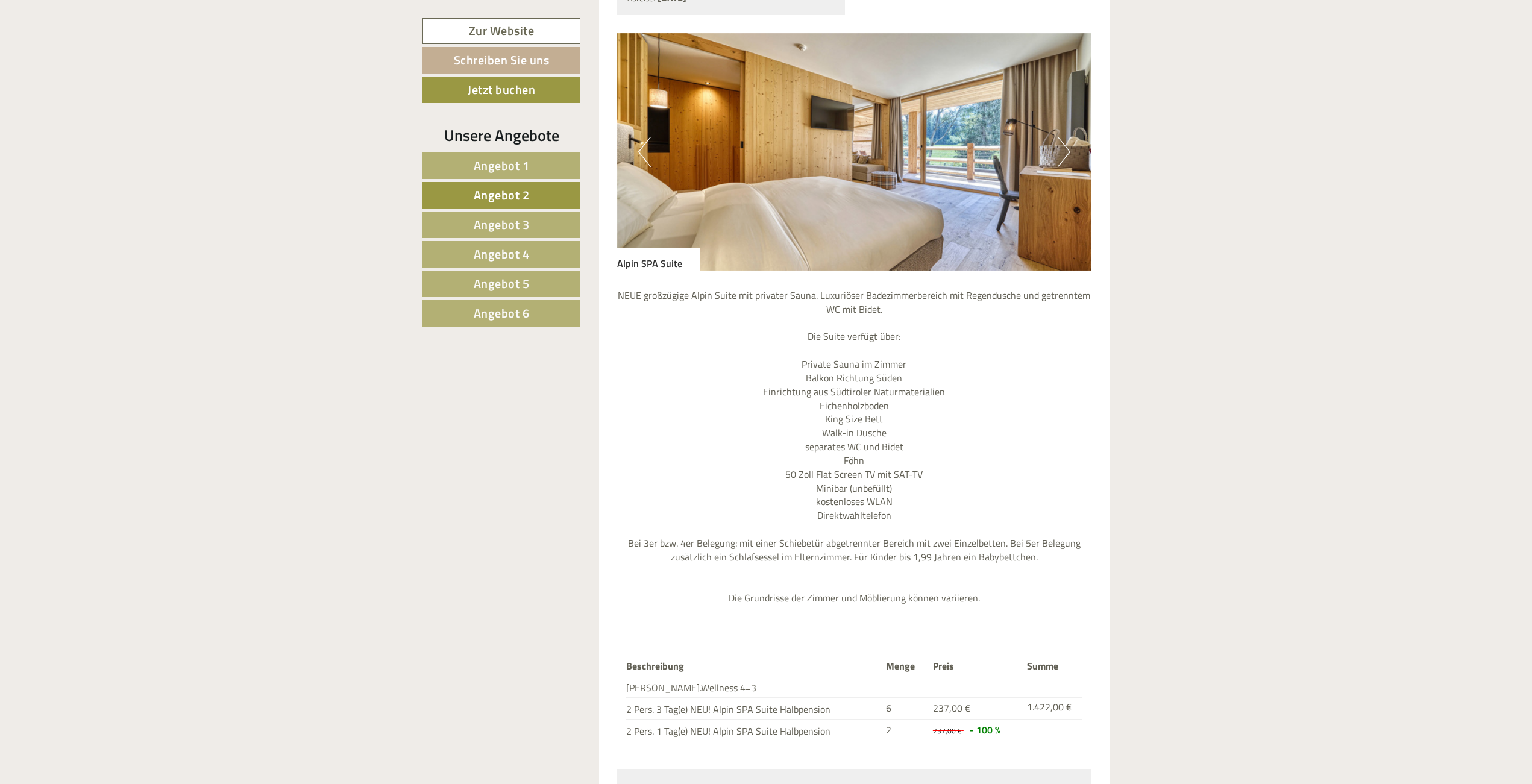
click at [1063, 136] on button "Next" at bounding box center [1064, 151] width 13 height 30
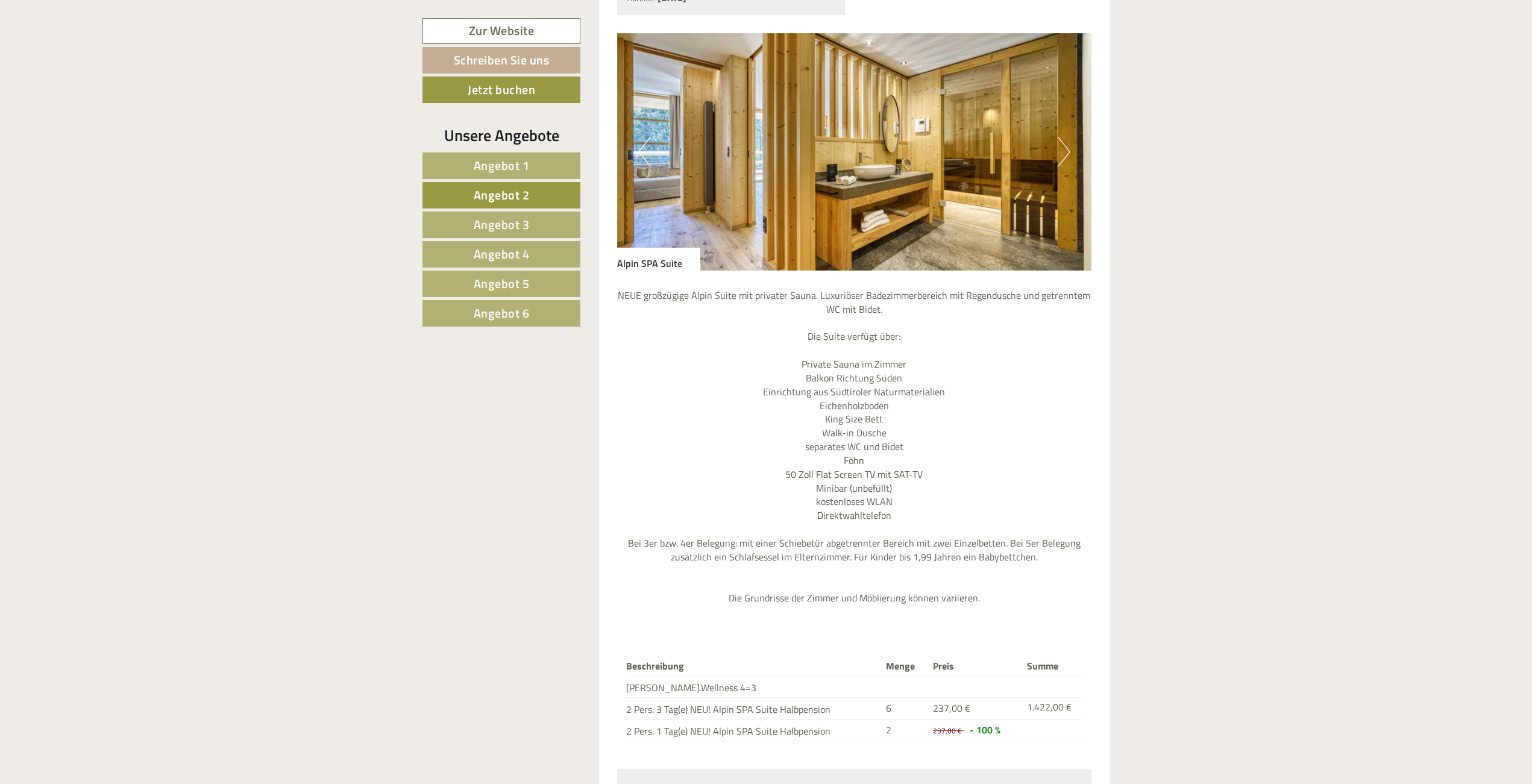
scroll to position [1292, 0]
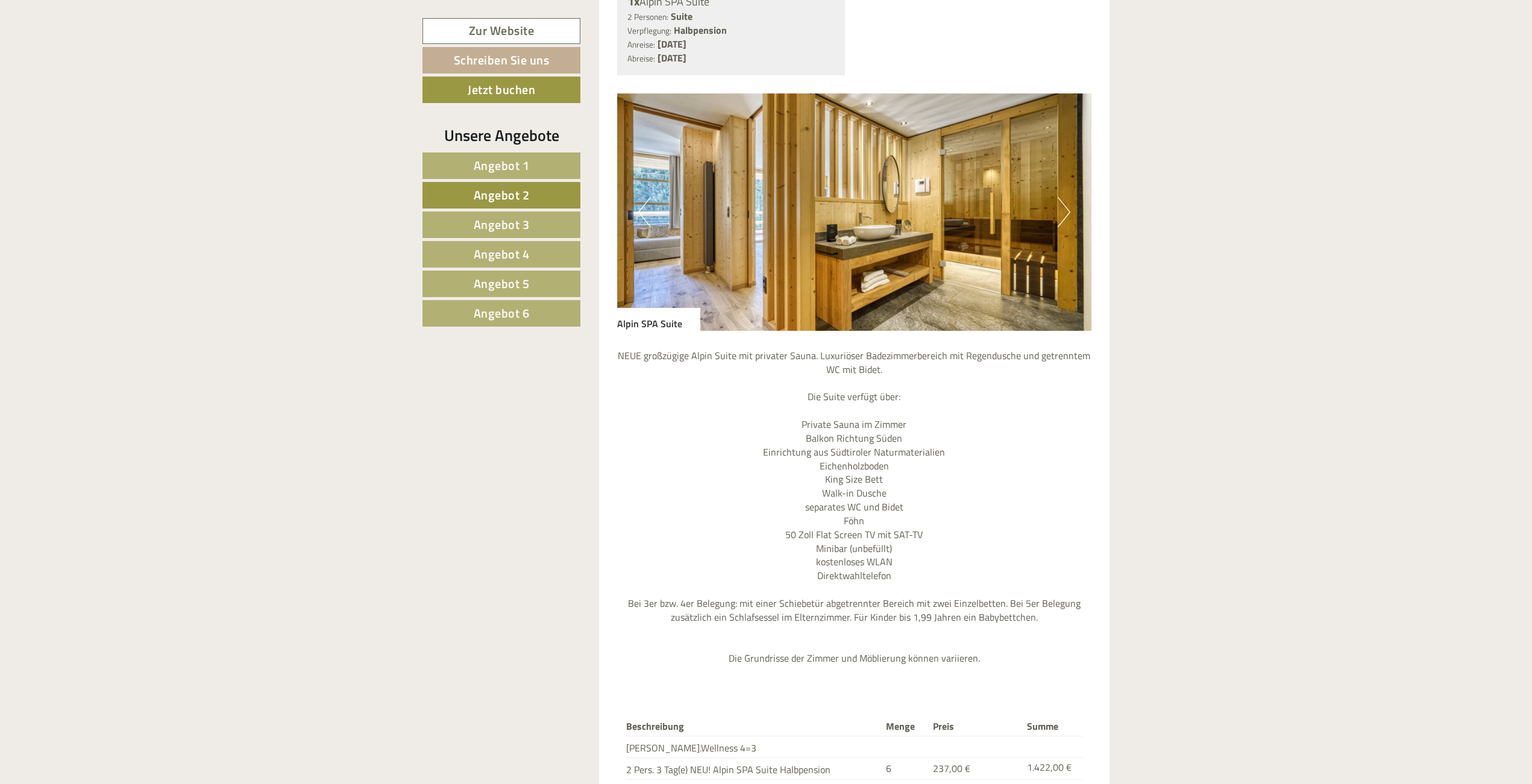
click at [1063, 197] on button "Next" at bounding box center [1064, 212] width 13 height 30
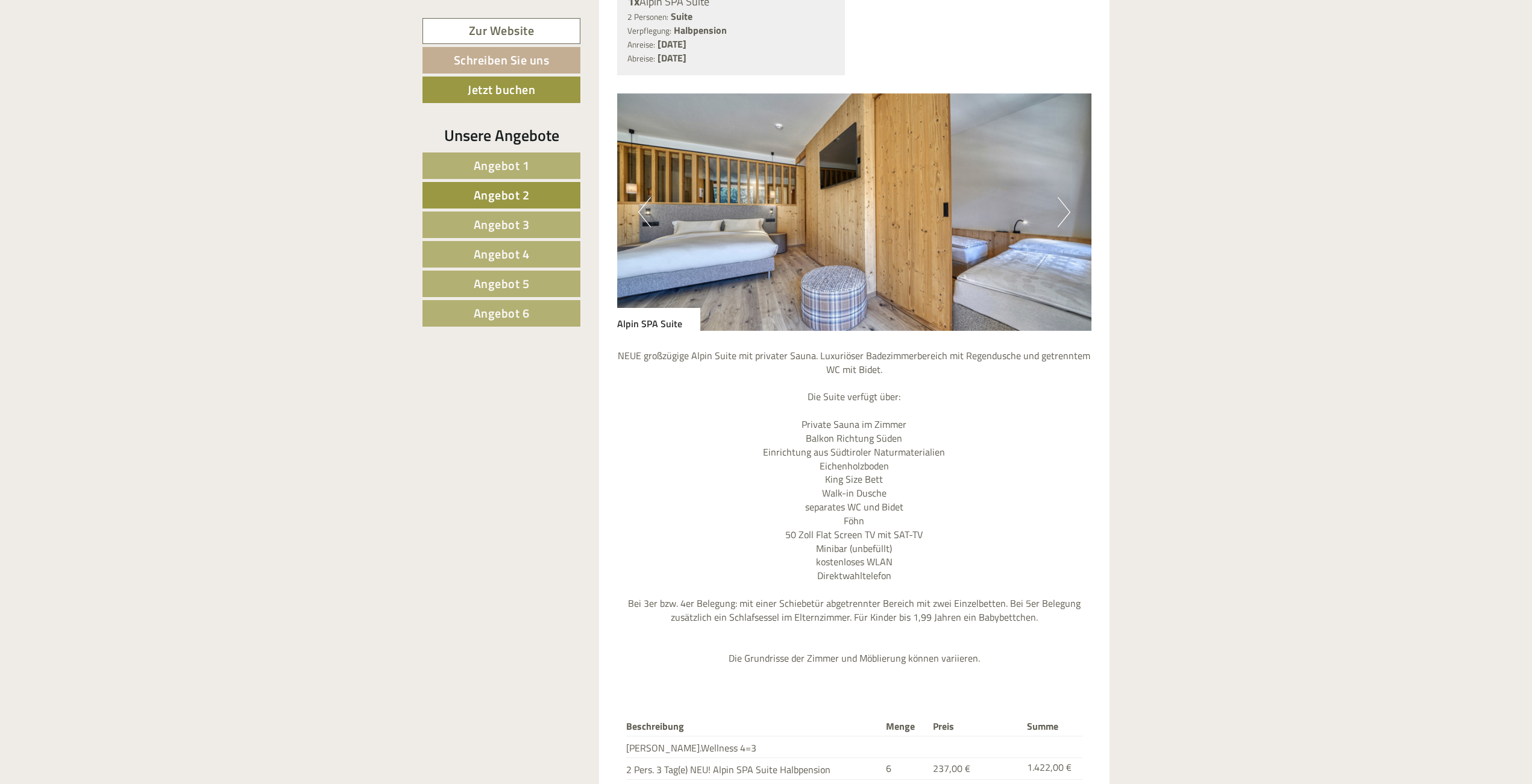
scroll to position [1413, 0]
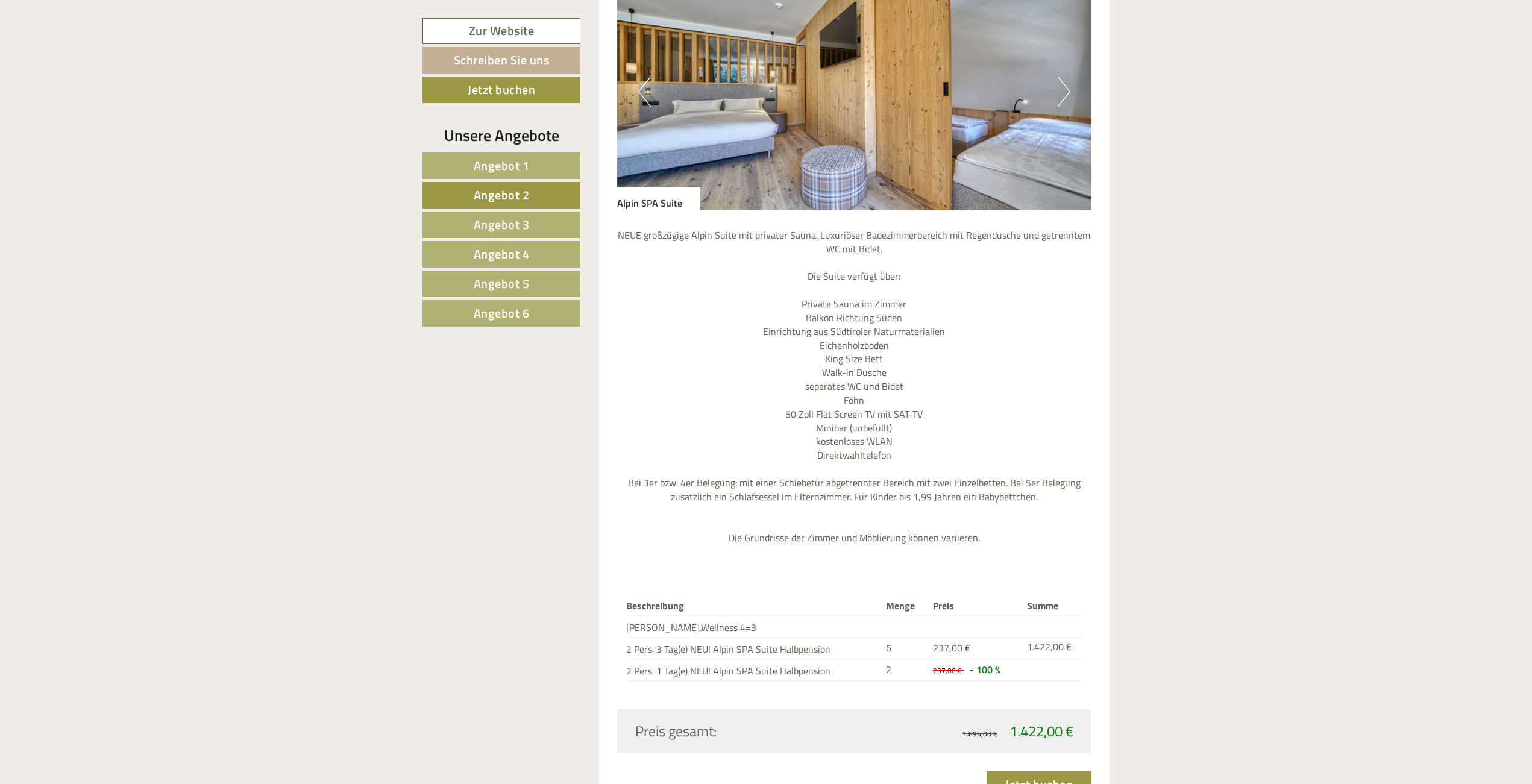
click at [536, 224] on link "Angebot 3" at bounding box center [501, 225] width 158 height 26
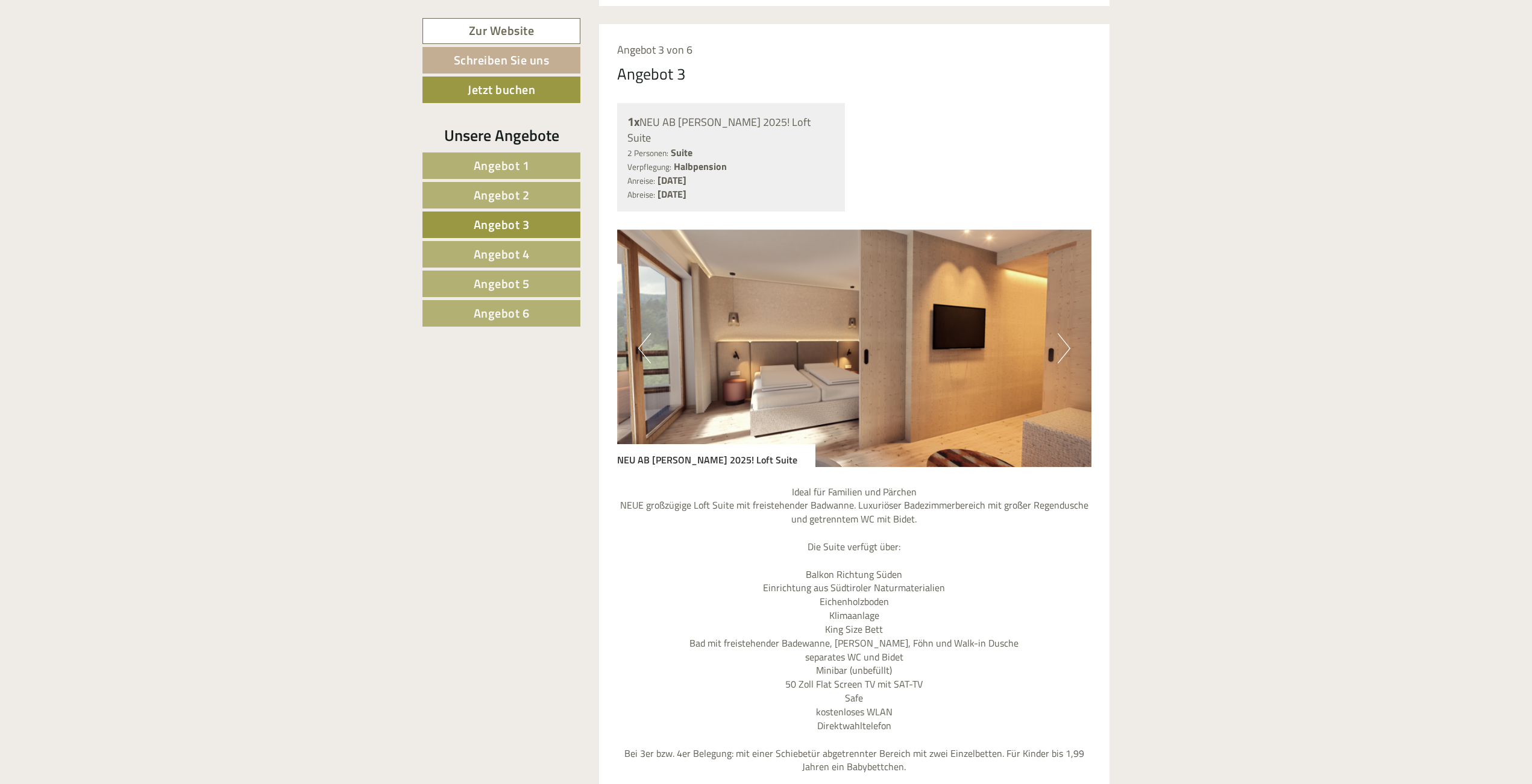
click at [1065, 334] on button "Next" at bounding box center [1064, 348] width 13 height 30
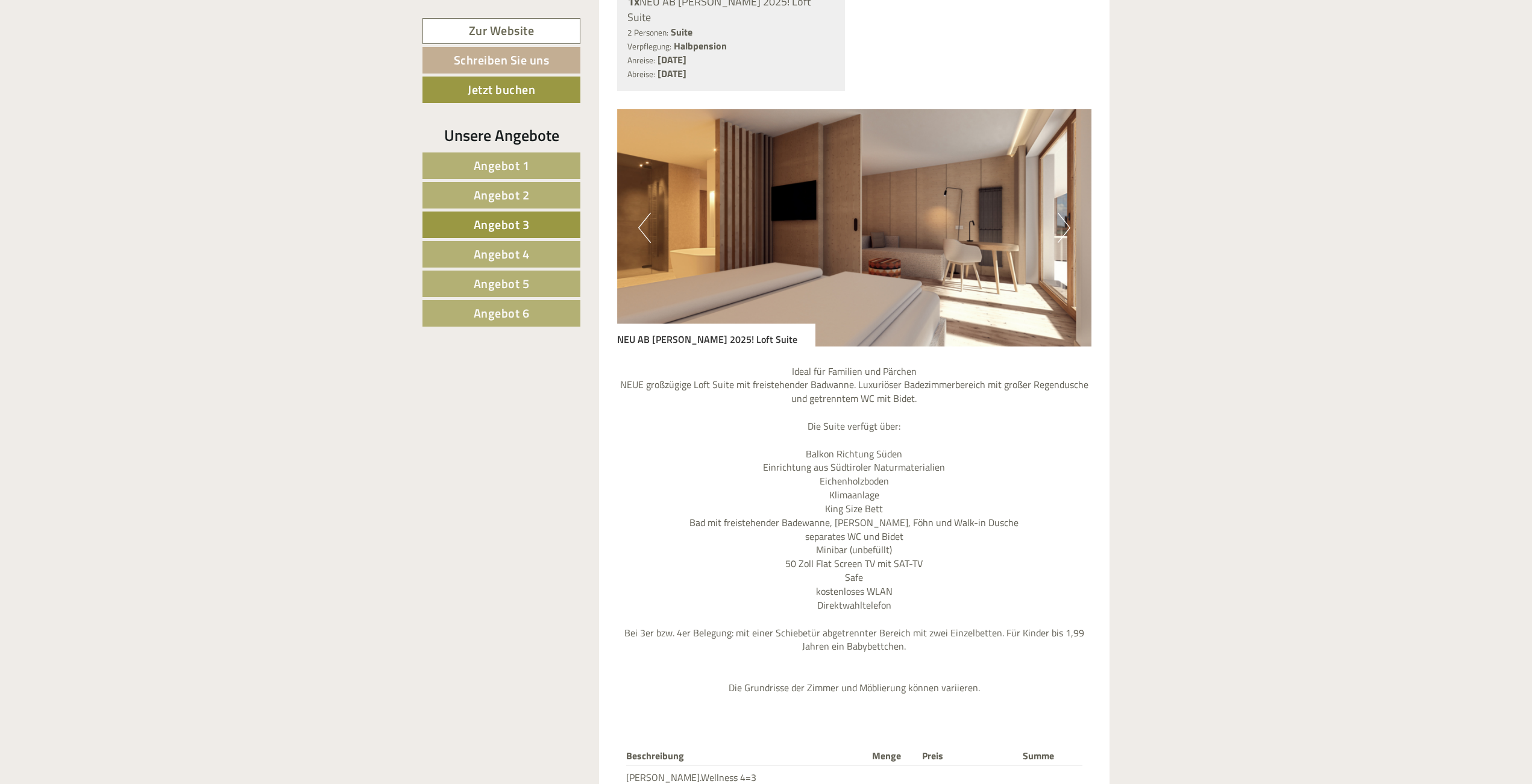
scroll to position [1473, 0]
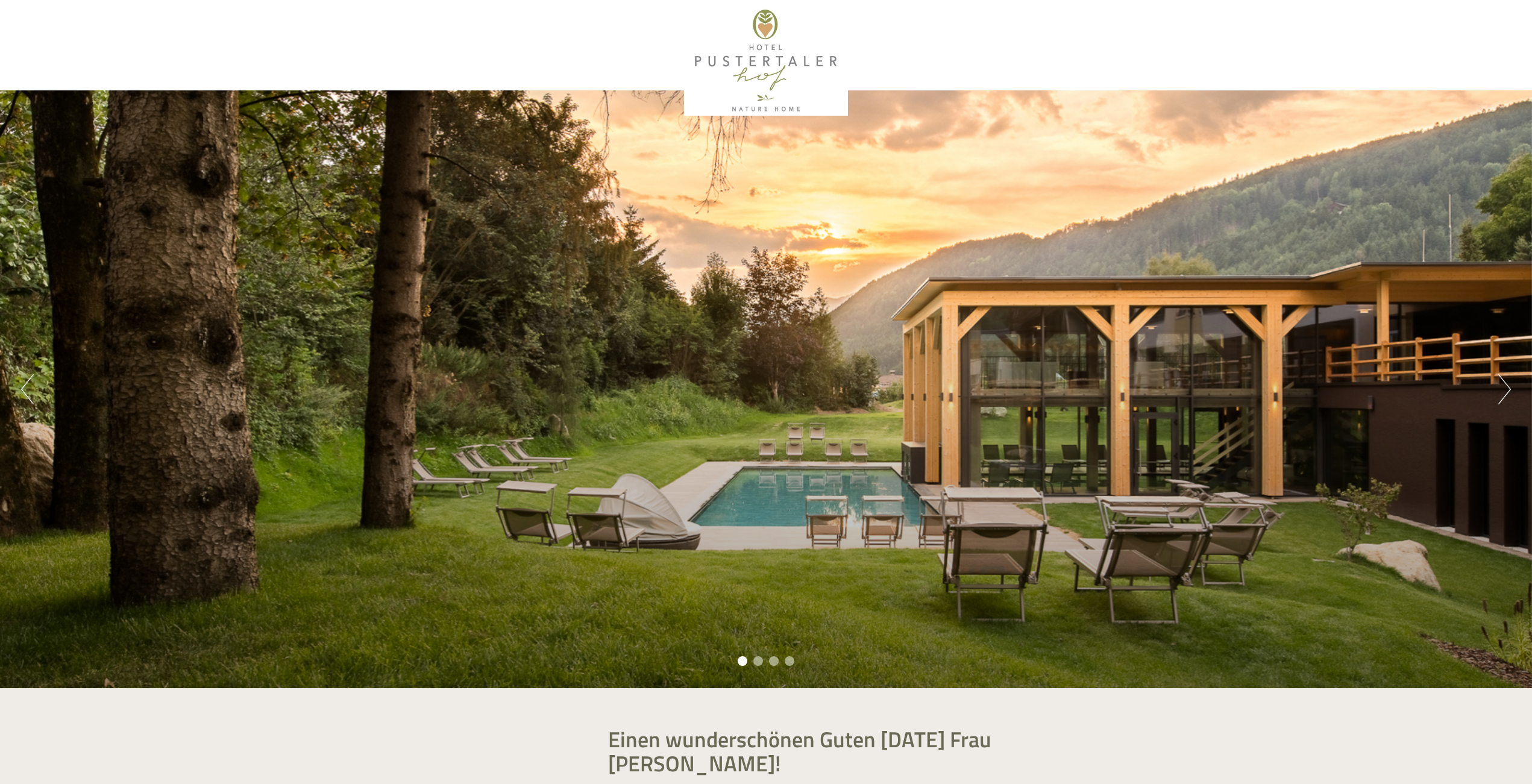
click at [1504, 386] on button "Next" at bounding box center [1504, 389] width 13 height 30
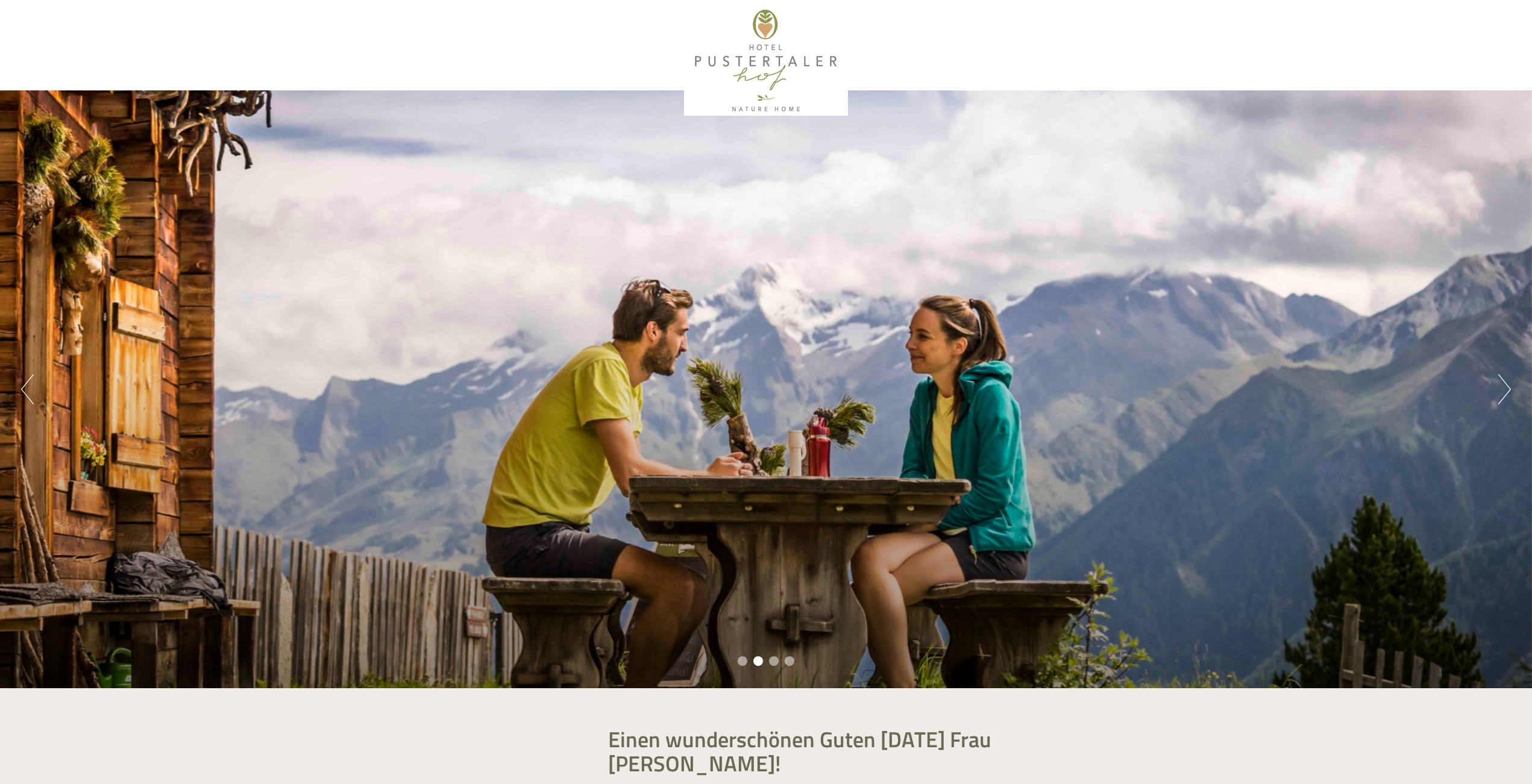
click at [1504, 386] on button "Next" at bounding box center [1504, 389] width 13 height 30
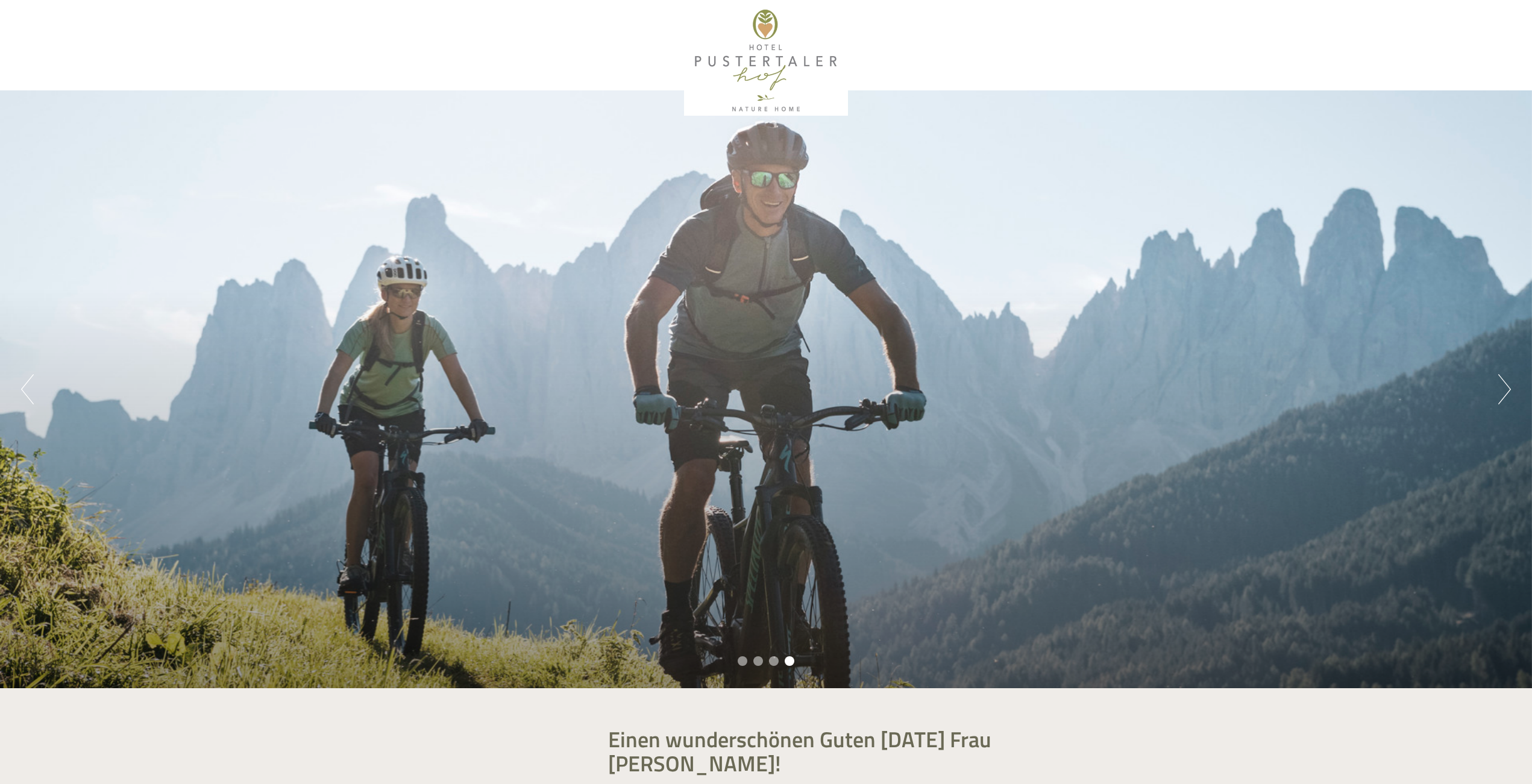
click at [1506, 387] on button "Next" at bounding box center [1504, 389] width 13 height 30
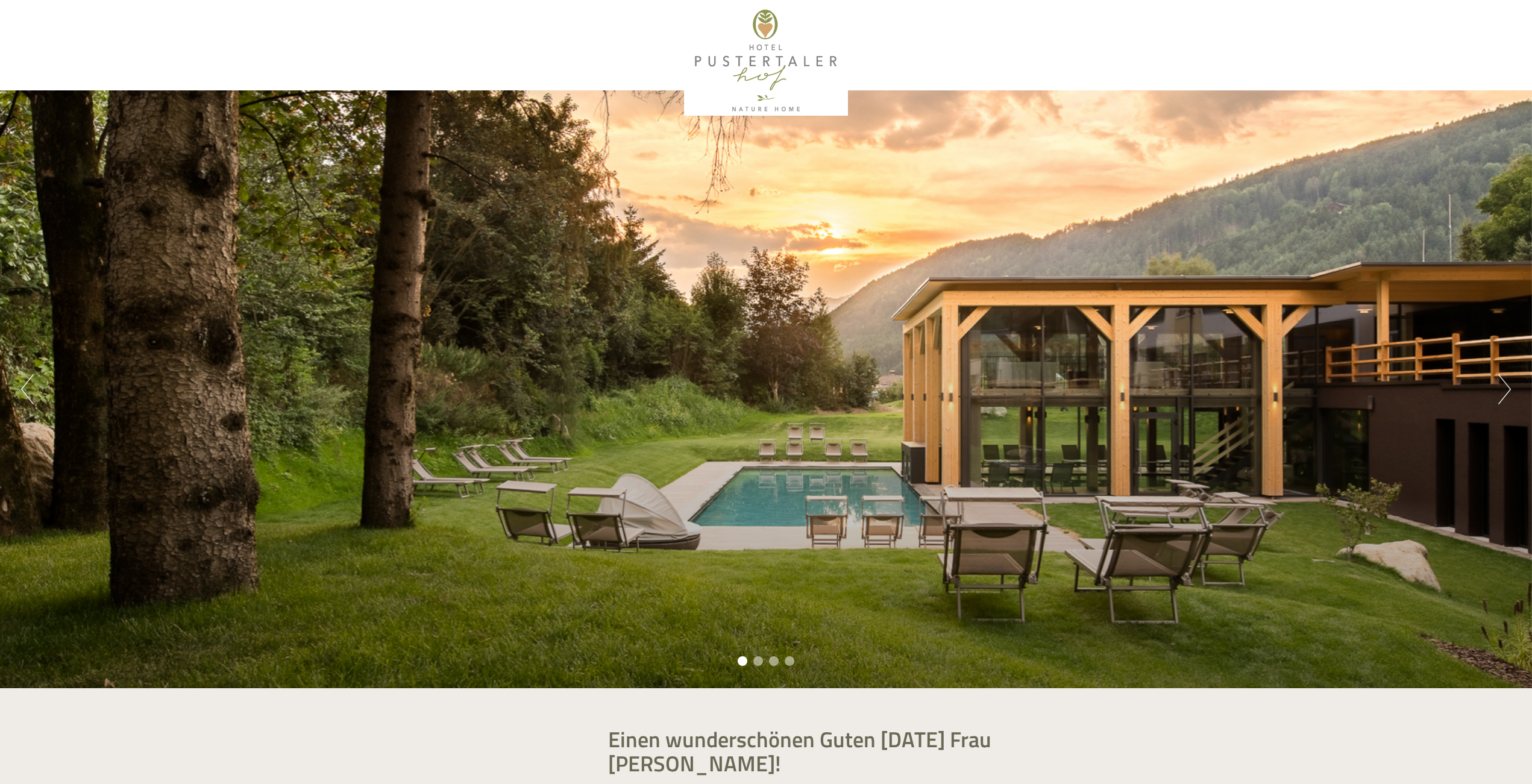
click at [1506, 387] on button "Next" at bounding box center [1504, 389] width 13 height 30
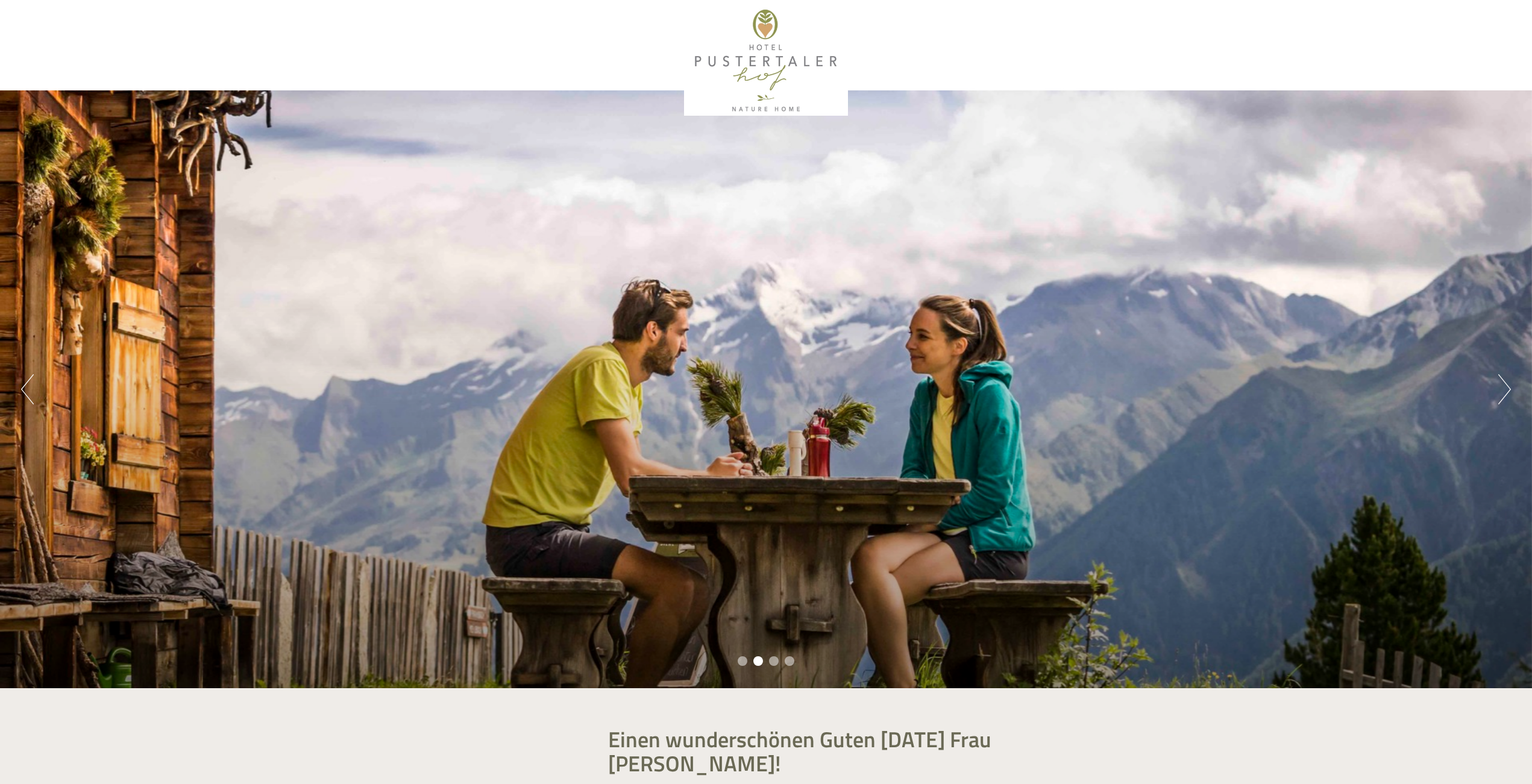
click at [1506, 387] on button "Next" at bounding box center [1504, 389] width 13 height 30
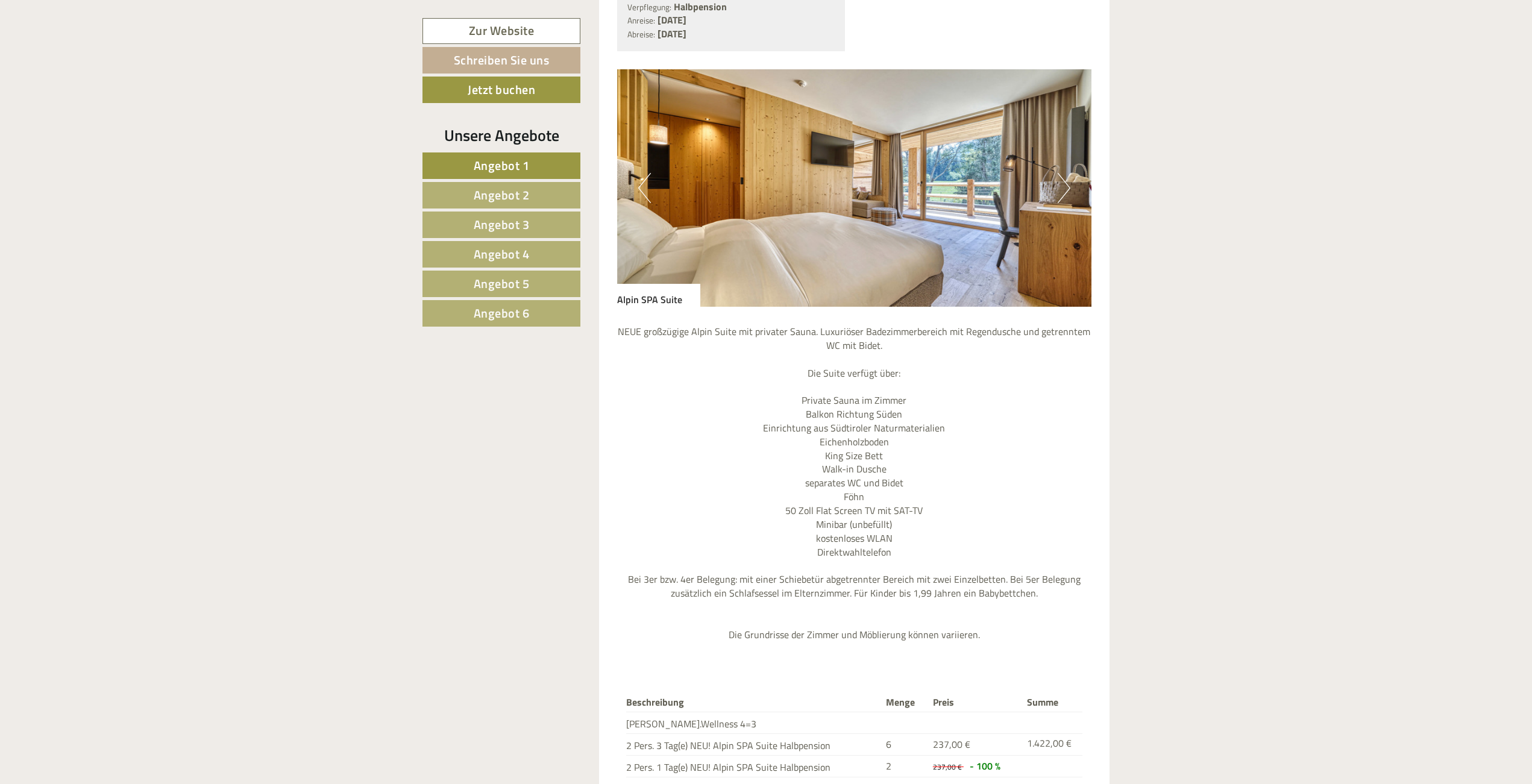
scroll to position [2169, 0]
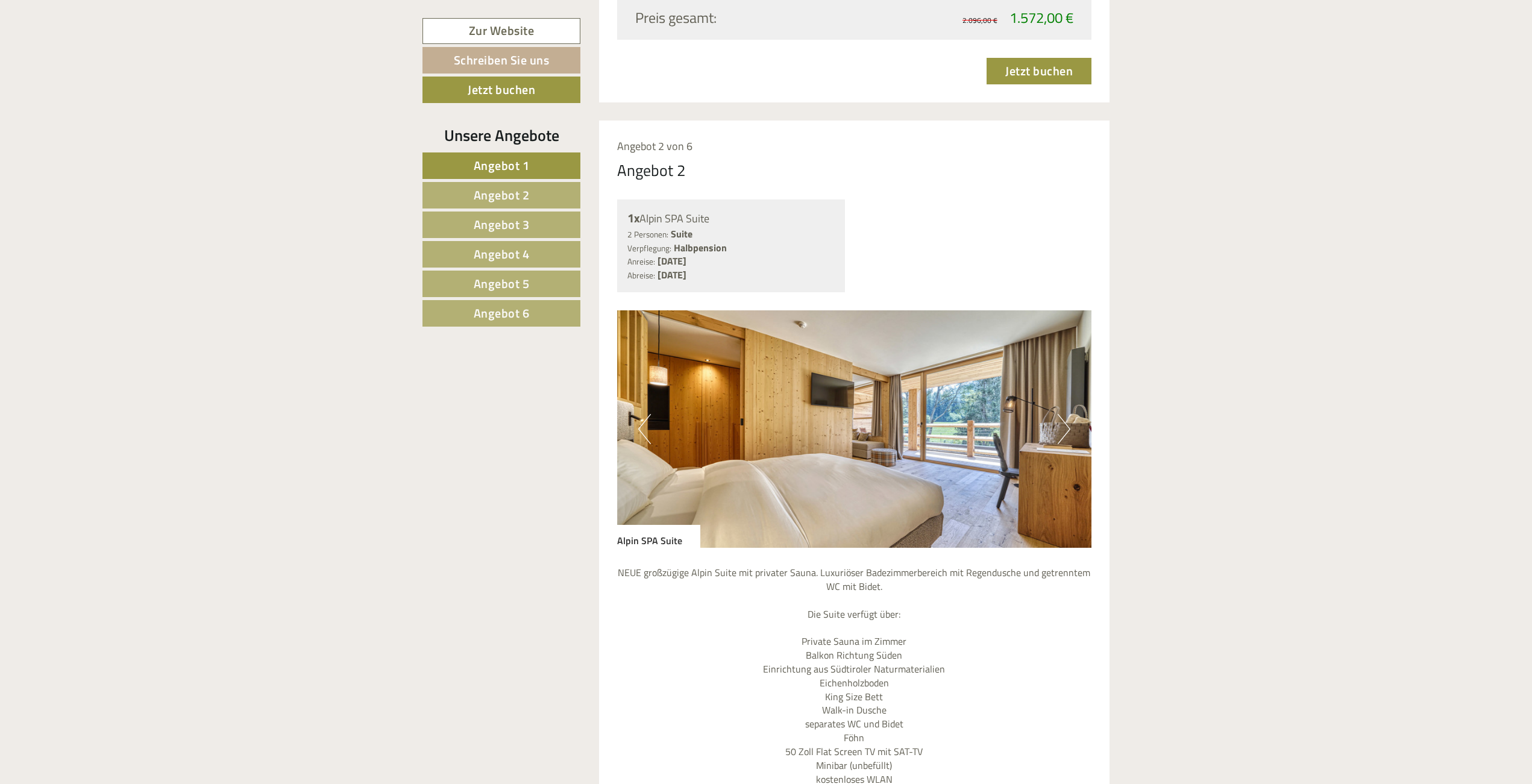
click at [1067, 414] on button "Next" at bounding box center [1064, 429] width 13 height 30
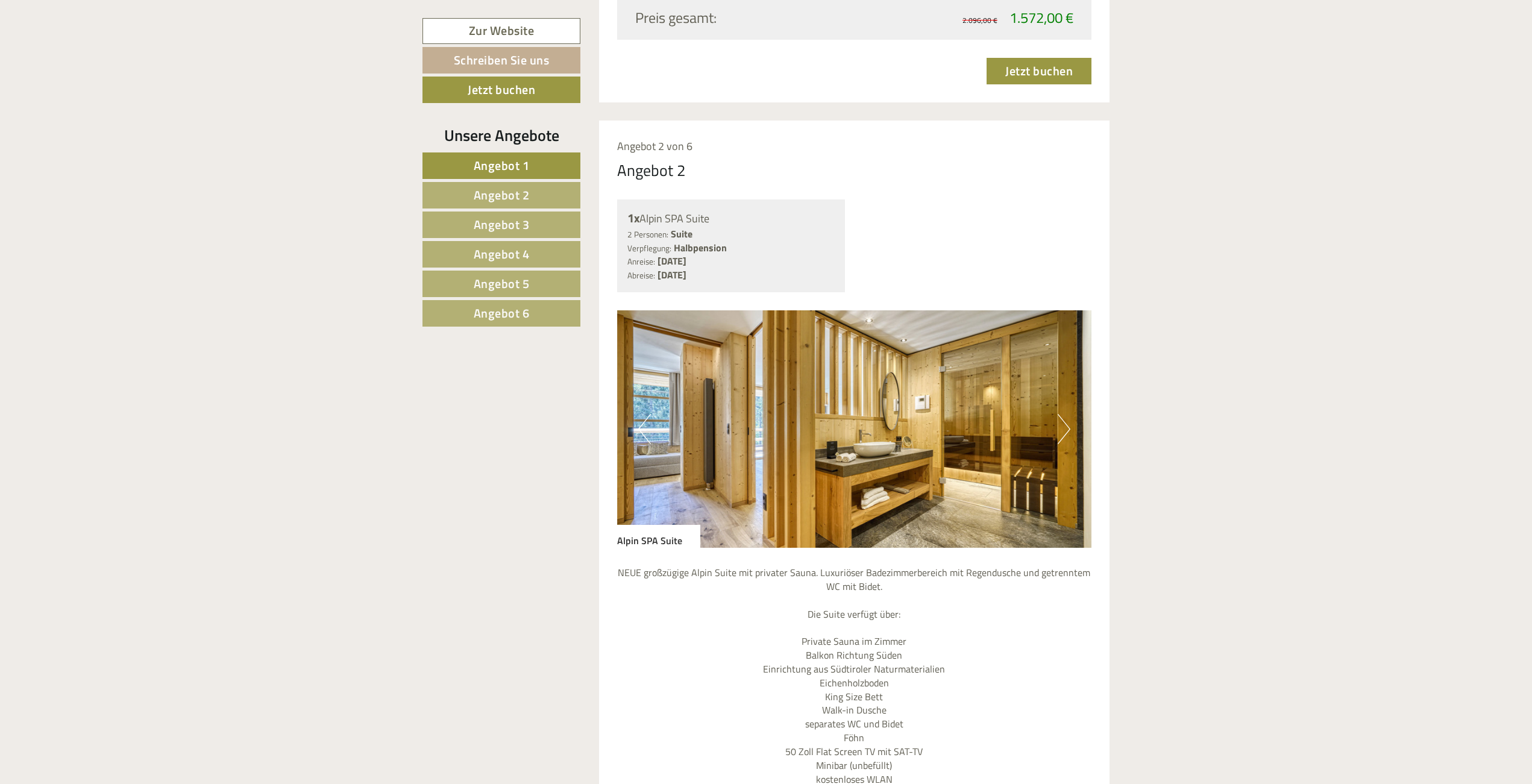
click at [1067, 414] on button "Next" at bounding box center [1064, 429] width 13 height 30
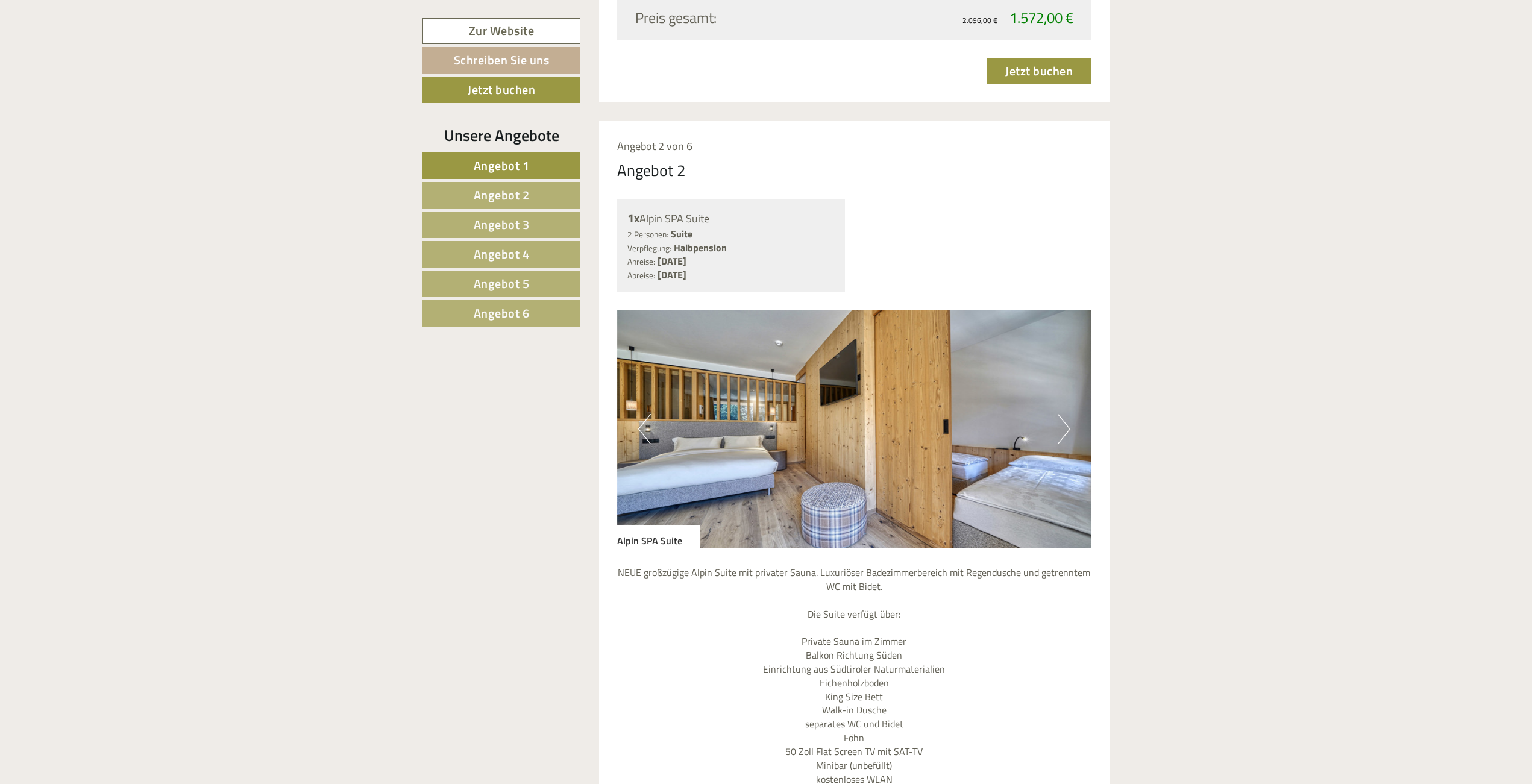
click at [1067, 414] on button "Next" at bounding box center [1064, 429] width 13 height 30
